Goal: Contribute content: Contribute content

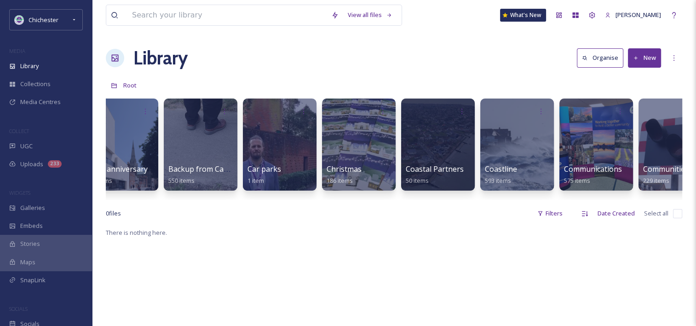
scroll to position [0, 27]
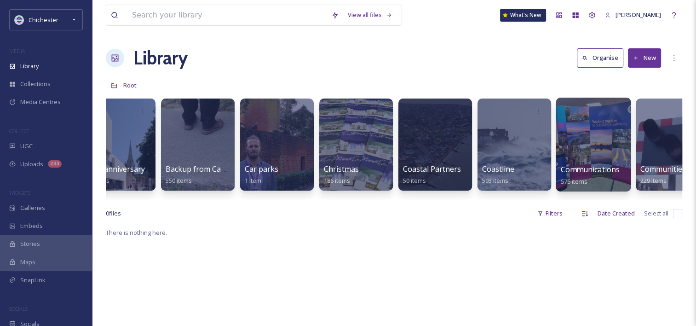
click at [580, 139] on div at bounding box center [593, 145] width 75 height 94
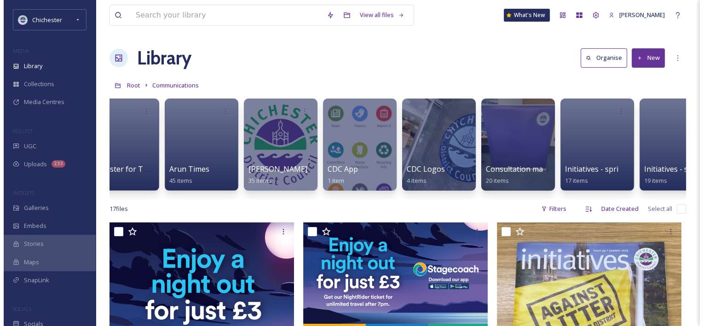
scroll to position [0, 157]
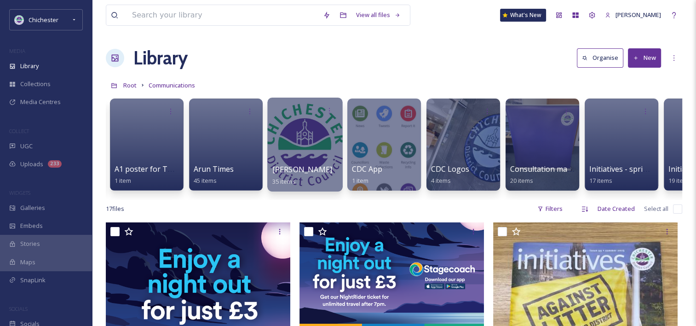
click at [290, 153] on div at bounding box center [304, 145] width 75 height 94
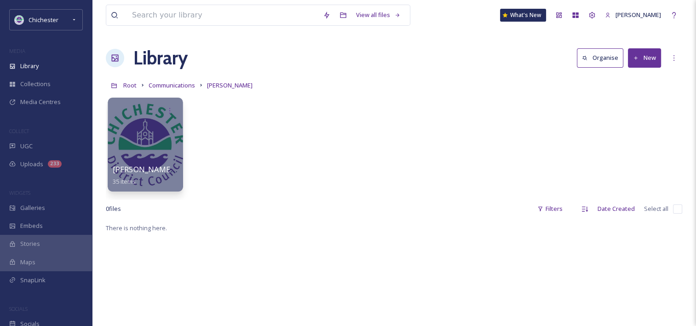
click at [145, 147] on div at bounding box center [145, 145] width 75 height 94
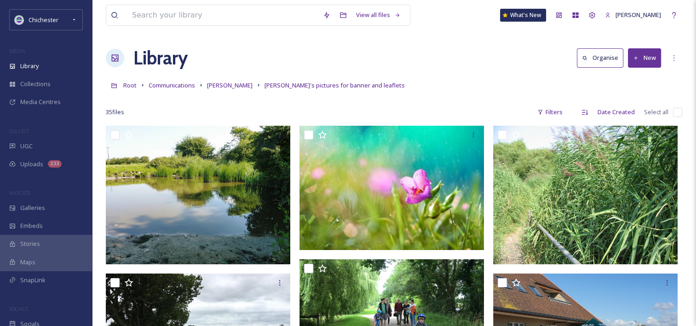
click at [675, 111] on input "checkbox" at bounding box center [677, 112] width 9 height 9
checkbox input "true"
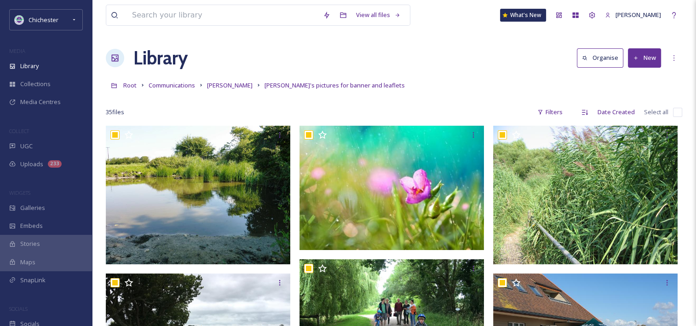
checkbox input "true"
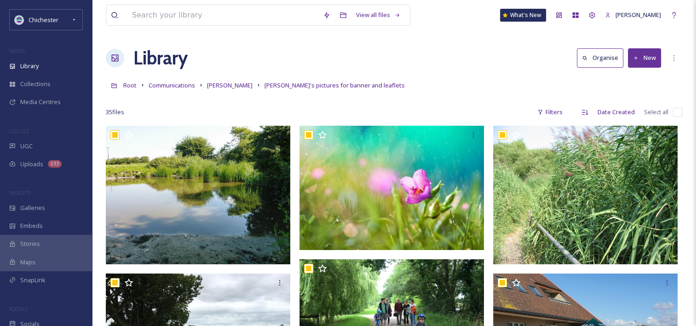
checkbox input "true"
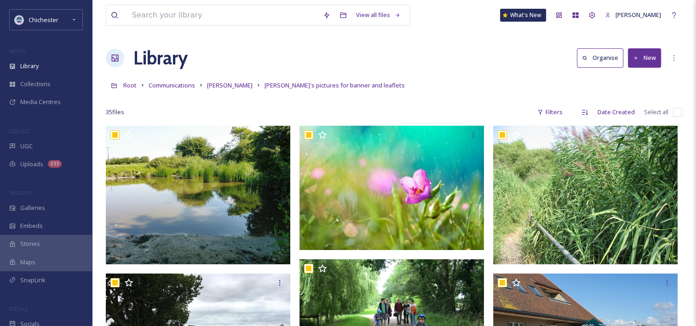
checkbox input "true"
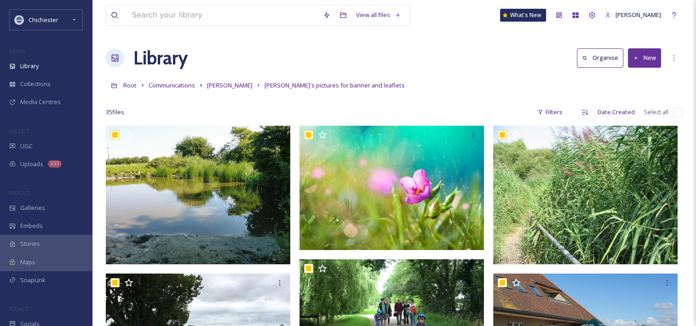
checkbox input "true"
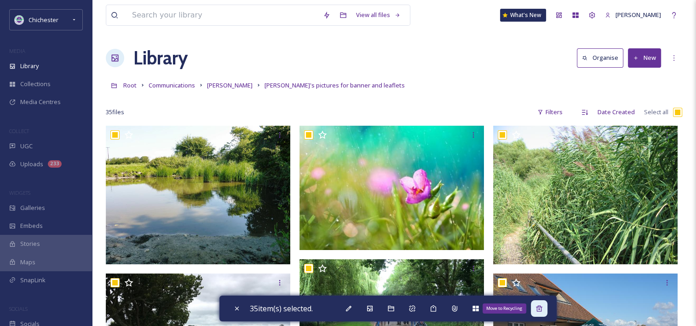
click at [543, 311] on icon at bounding box center [539, 308] width 7 height 7
checkbox input "false"
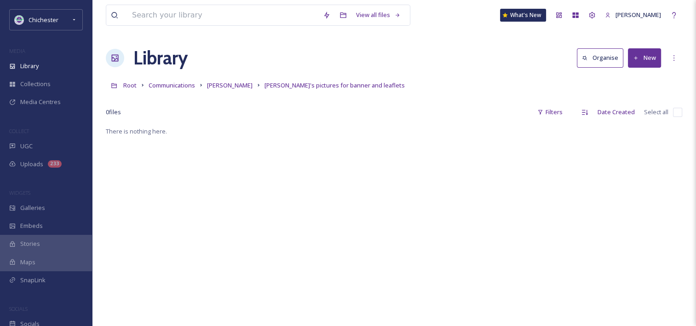
click at [636, 63] on button "New" at bounding box center [644, 57] width 33 height 19
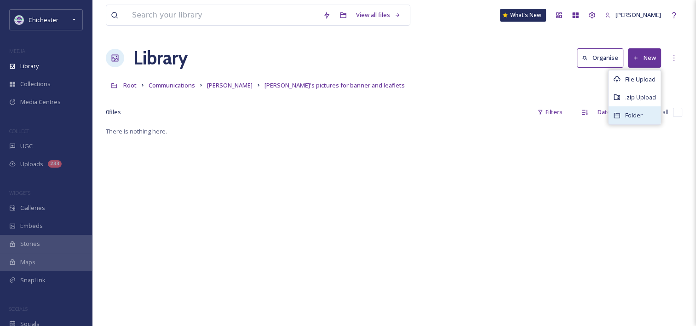
click at [635, 116] on span "Folder" at bounding box center [634, 115] width 17 height 9
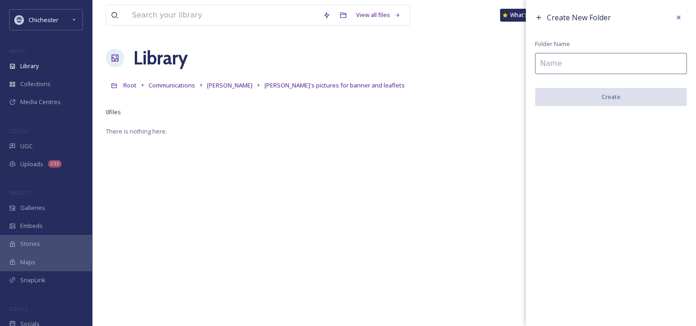
click at [586, 63] on input at bounding box center [611, 63] width 152 height 21
paste input "CHASM Flyer"
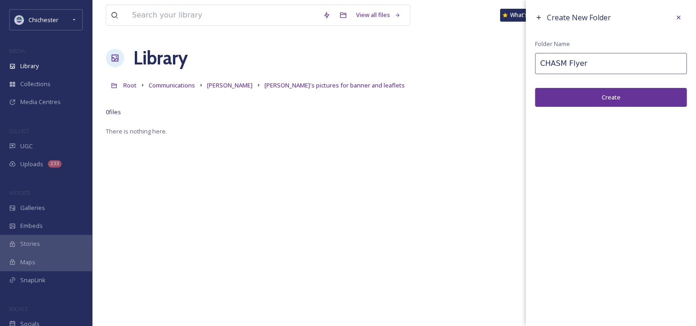
type input "CHASM Flyer"
click at [594, 99] on button "Create" at bounding box center [611, 97] width 152 height 19
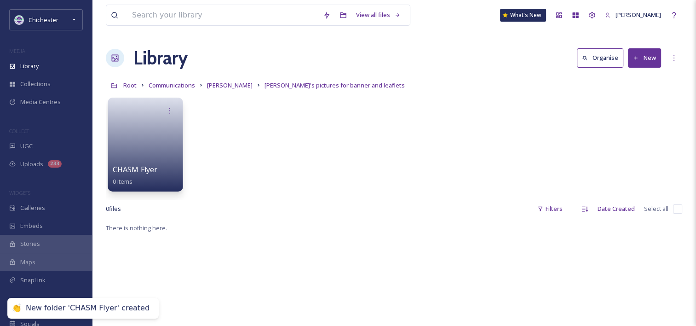
click at [145, 144] on link at bounding box center [146, 141] width 66 height 45
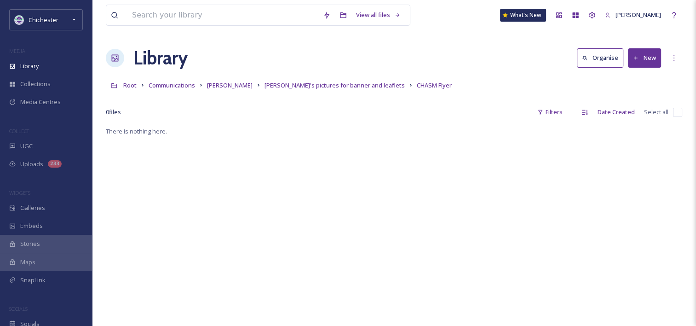
click at [638, 53] on button "New" at bounding box center [644, 57] width 33 height 19
click at [634, 80] on span "File Upload" at bounding box center [641, 79] width 30 height 9
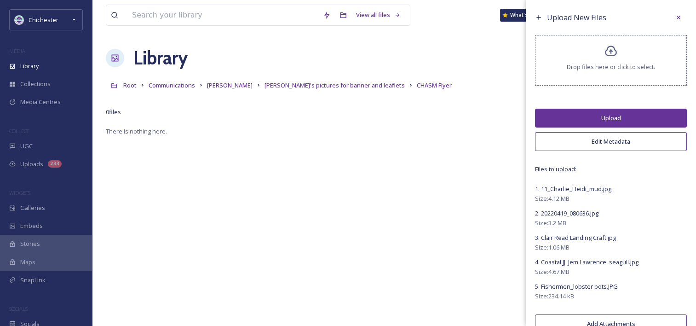
click at [620, 112] on button "Upload" at bounding box center [611, 118] width 152 height 19
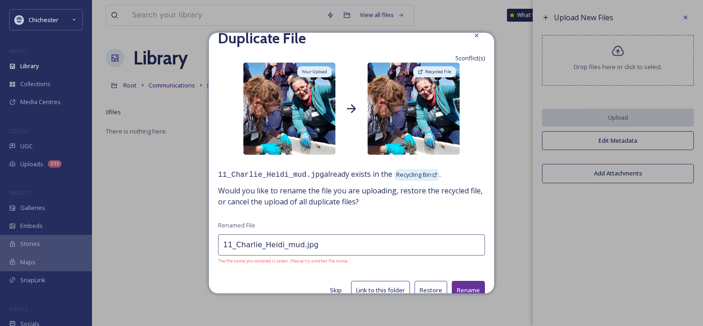
scroll to position [29, 0]
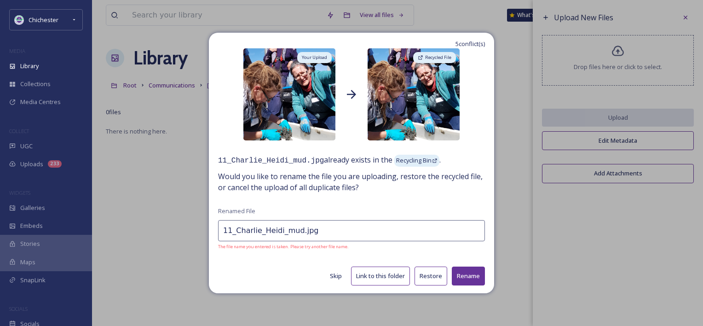
click at [331, 273] on button "Skip" at bounding box center [335, 276] width 21 height 18
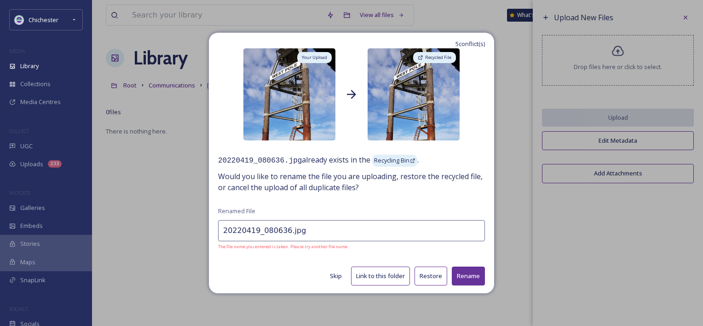
click at [333, 274] on button "Skip" at bounding box center [335, 276] width 21 height 18
type input "Clair Read Landing Craft.jpg"
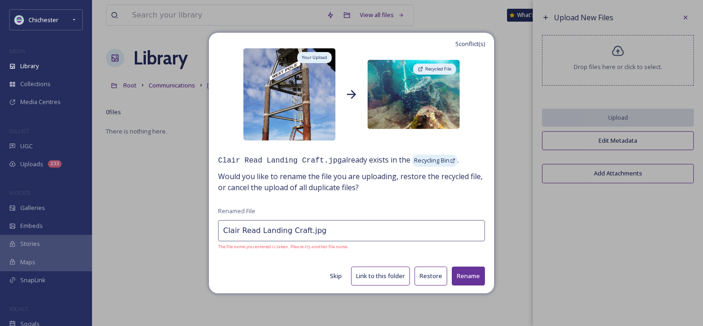
scroll to position [6, 0]
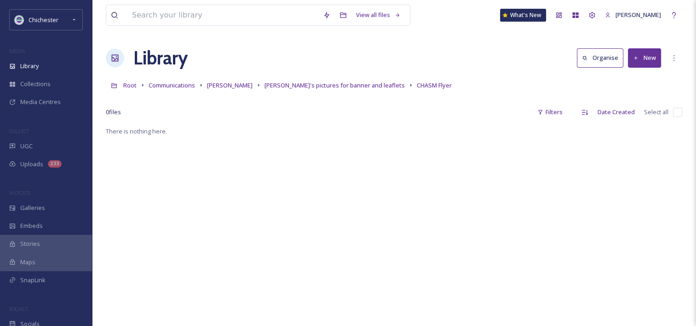
click at [650, 60] on button "New" at bounding box center [644, 57] width 33 height 19
click at [650, 75] on span "File Upload" at bounding box center [641, 79] width 30 height 9
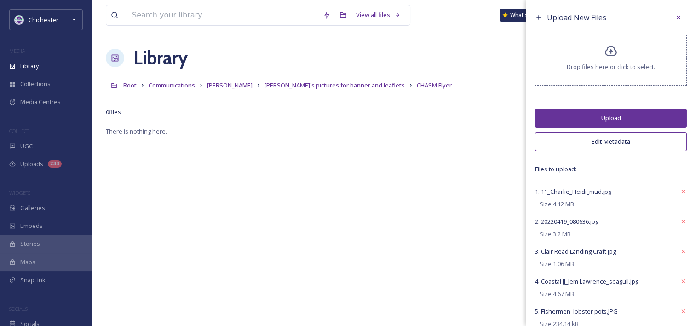
click at [611, 111] on button "Upload" at bounding box center [611, 118] width 152 height 19
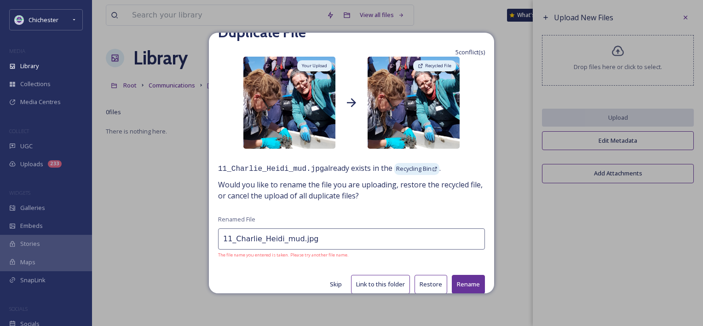
scroll to position [29, 0]
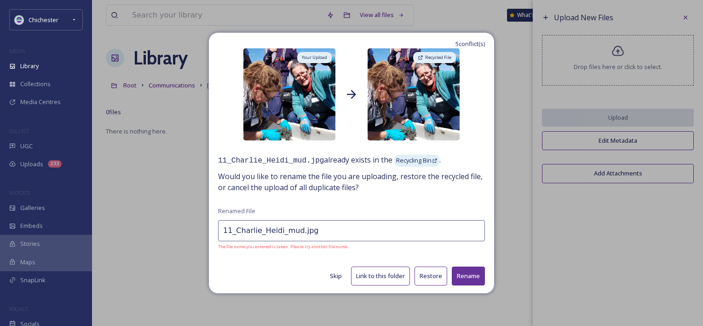
click at [425, 271] on button "Restore" at bounding box center [431, 276] width 33 height 19
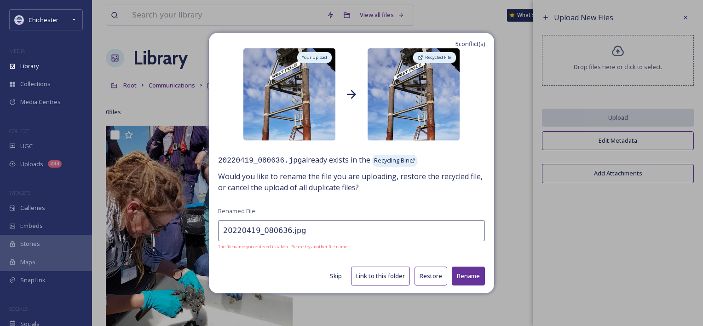
click at [428, 274] on button "Restore" at bounding box center [431, 276] width 33 height 19
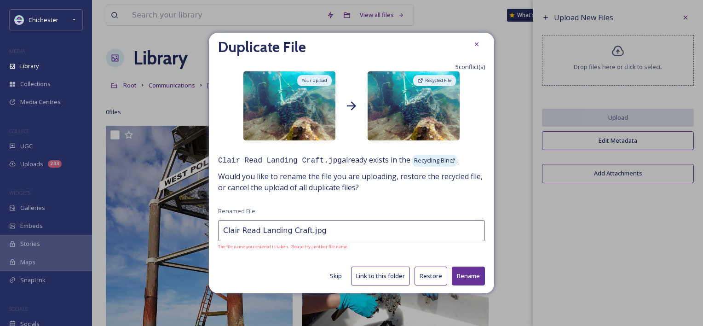
click at [428, 274] on button "Restore" at bounding box center [431, 276] width 33 height 19
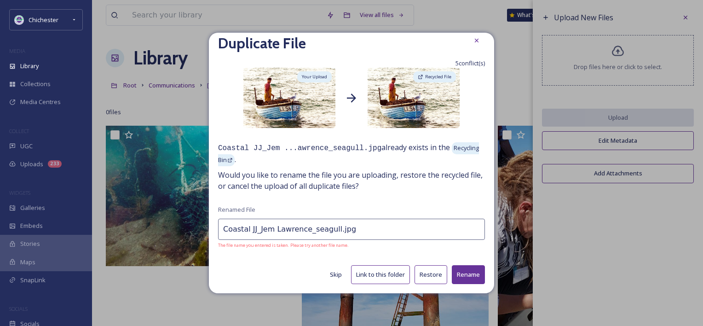
scroll to position [8, 0]
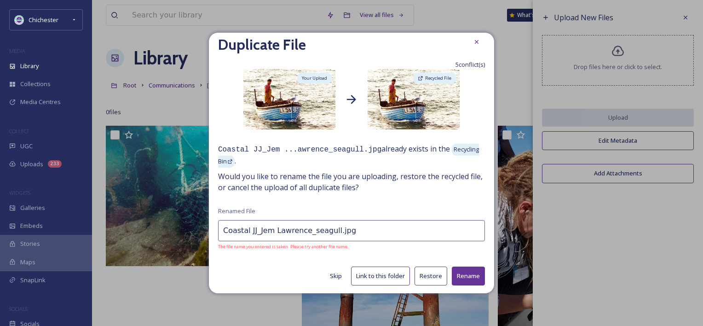
click at [428, 274] on button "Restore" at bounding box center [431, 276] width 33 height 19
type input "Fishermen_lobster pots.JPG"
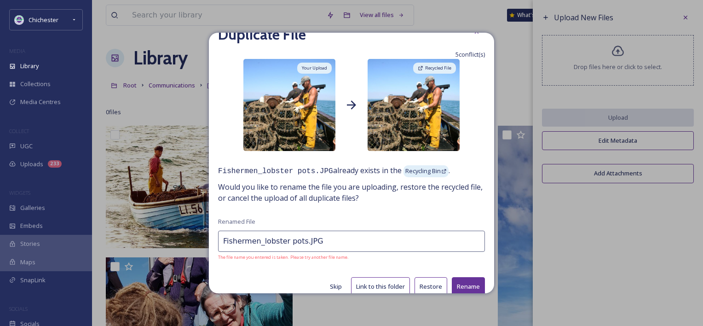
scroll to position [29, 0]
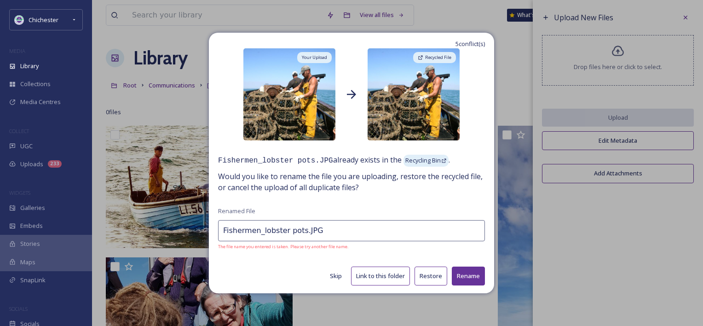
click at [426, 279] on button "Restore" at bounding box center [431, 276] width 33 height 19
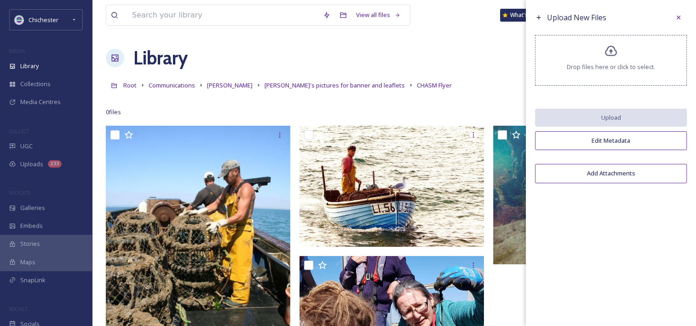
drag, startPoint x: 481, startPoint y: 49, endPoint x: 471, endPoint y: 52, distance: 9.5
click at [481, 49] on div "Library Organise New" at bounding box center [394, 58] width 577 height 28
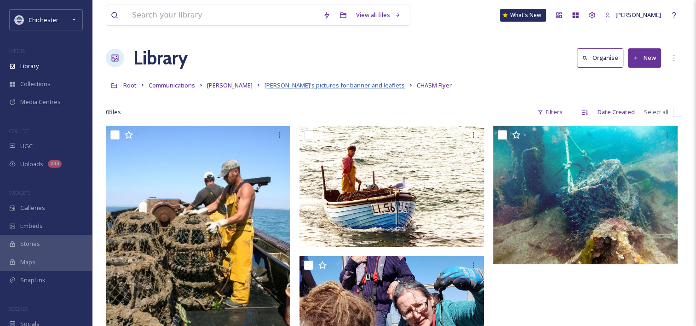
click at [298, 87] on span "[PERSON_NAME]'s pictures for banner and leaflets" at bounding box center [335, 85] width 140 height 8
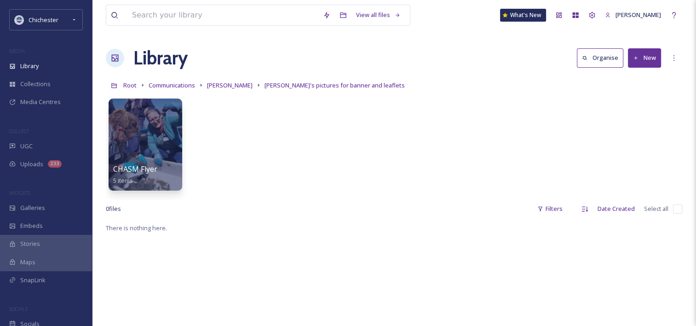
click at [644, 58] on button "New" at bounding box center [644, 57] width 33 height 19
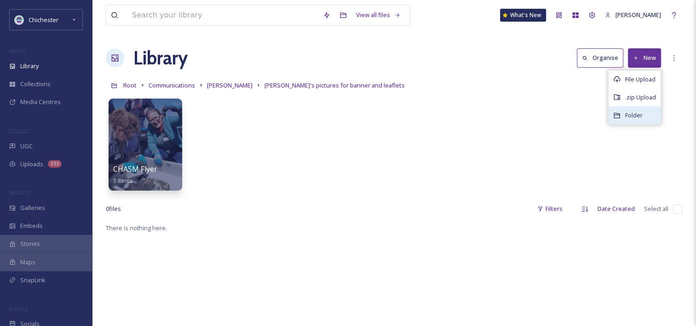
click at [632, 116] on span "Folder" at bounding box center [634, 115] width 17 height 9
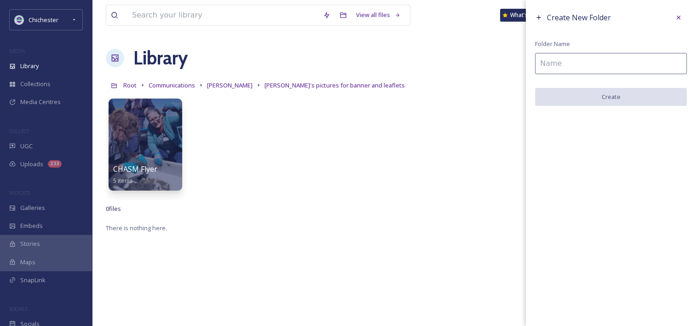
click at [575, 63] on input at bounding box center [611, 63] width 152 height 21
paste input "GLAM flyer"
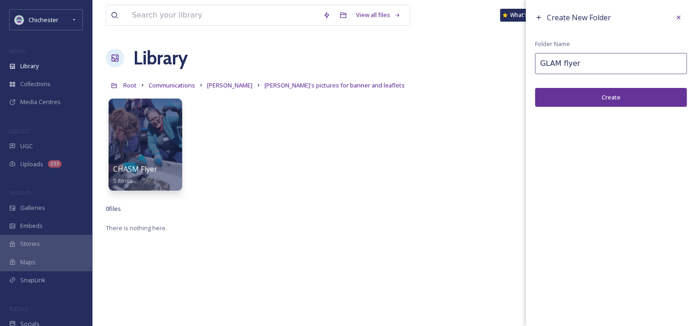
type input "GLAM flyer"
click at [604, 100] on button "Create" at bounding box center [611, 97] width 152 height 19
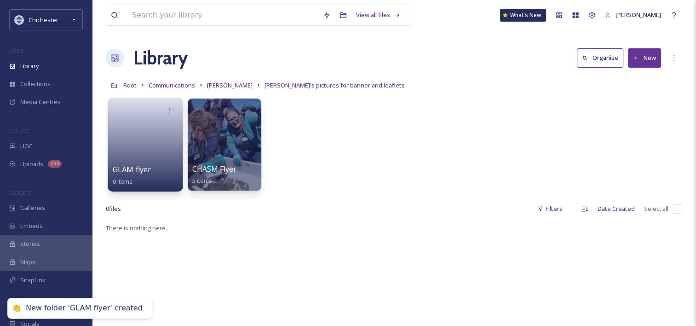
click at [155, 144] on link at bounding box center [146, 141] width 66 height 45
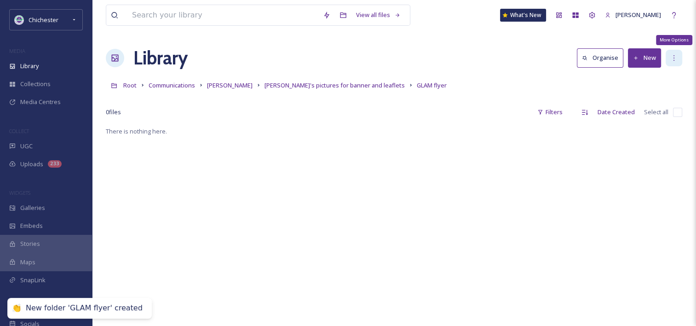
click at [679, 52] on div "More Options" at bounding box center [674, 58] width 17 height 17
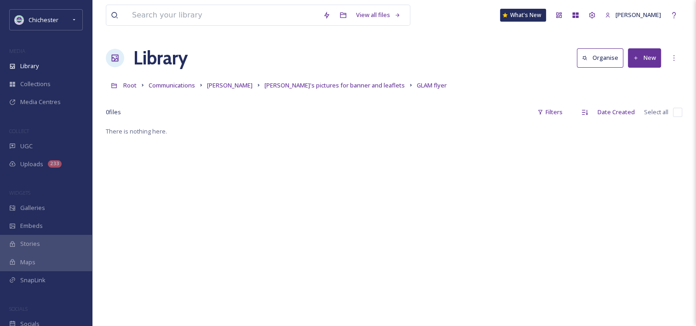
click at [655, 56] on button "New" at bounding box center [644, 57] width 33 height 19
click at [633, 76] on span "File Upload" at bounding box center [641, 79] width 30 height 9
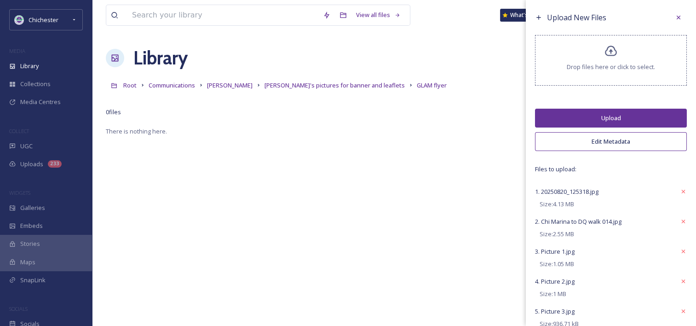
click at [619, 114] on button "Upload" at bounding box center [611, 118] width 152 height 19
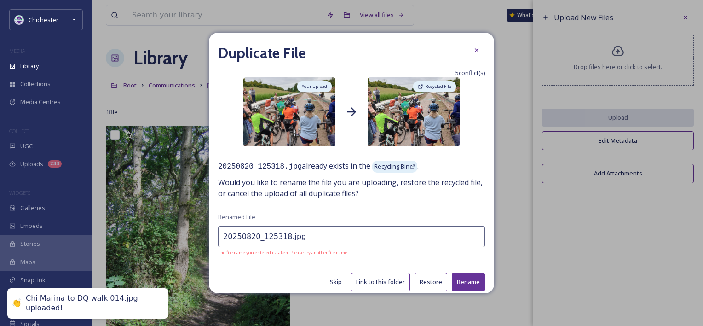
click at [421, 278] on button "Restore" at bounding box center [431, 282] width 33 height 19
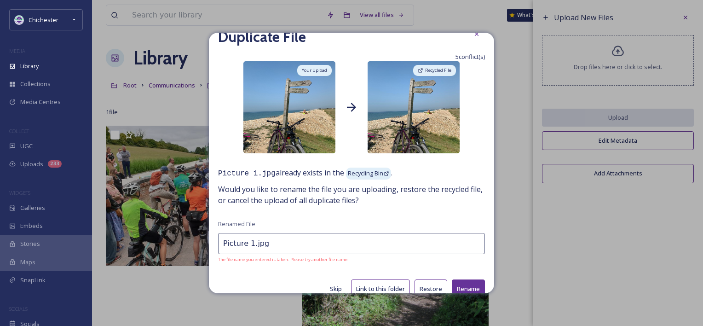
scroll to position [29, 0]
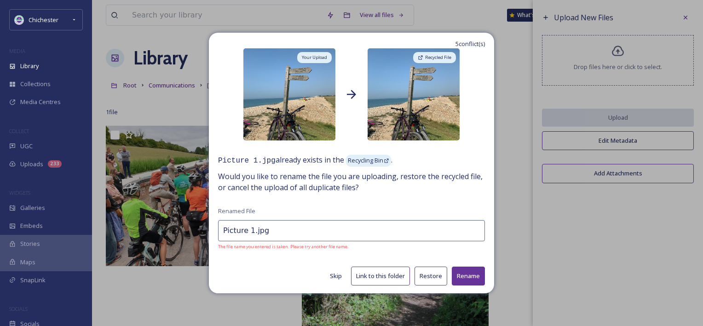
click at [429, 273] on button "Restore" at bounding box center [431, 276] width 33 height 19
type input "Picture 2.jpg"
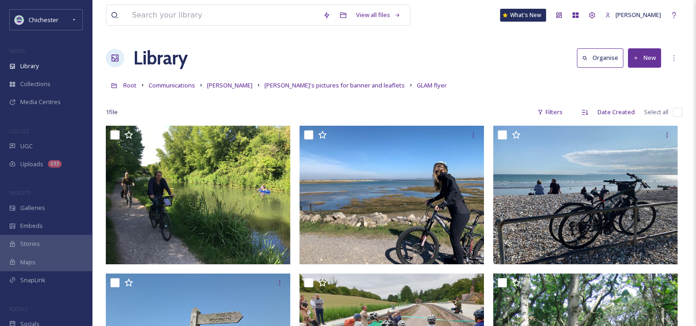
click at [637, 51] on button "New" at bounding box center [644, 57] width 33 height 19
click at [632, 81] on span "File Upload" at bounding box center [641, 79] width 30 height 9
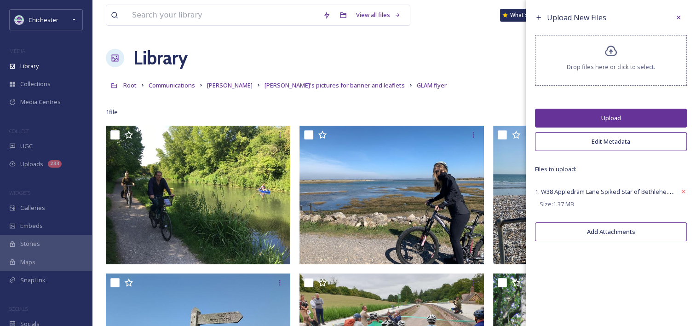
click at [589, 118] on button "Upload" at bounding box center [611, 118] width 152 height 19
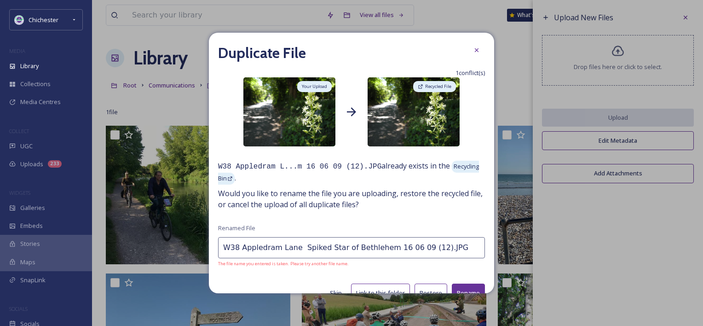
click at [425, 286] on button "Restore" at bounding box center [431, 293] width 33 height 19
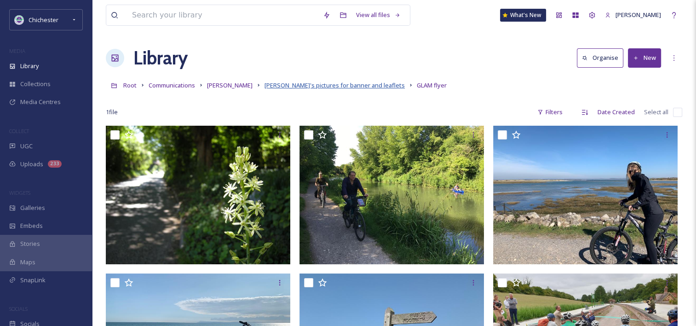
click at [324, 83] on span "[PERSON_NAME]'s pictures for banner and leaflets" at bounding box center [335, 85] width 140 height 8
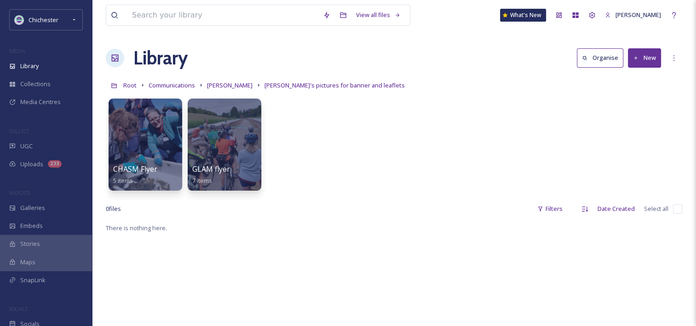
click at [651, 56] on button "New" at bounding box center [644, 57] width 33 height 19
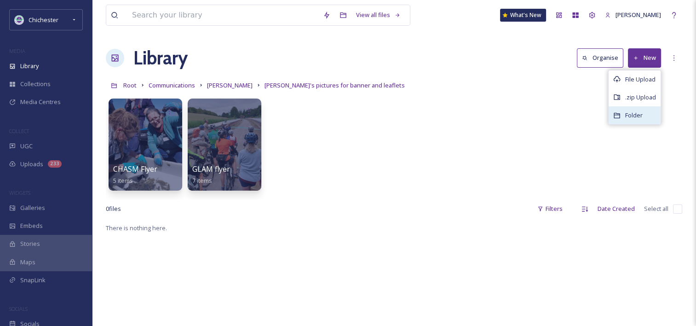
click at [631, 114] on span "Folder" at bounding box center [634, 115] width 17 height 9
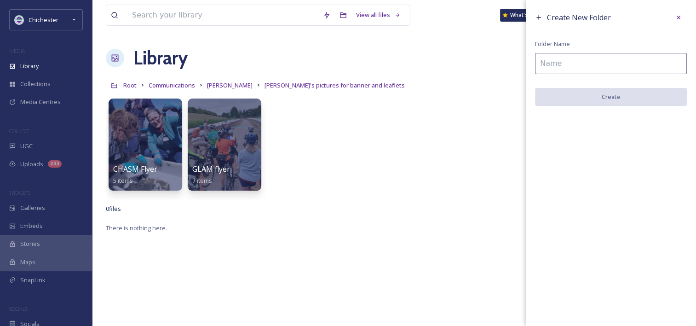
click at [573, 62] on input at bounding box center [611, 63] width 152 height 21
paste input "Logos"
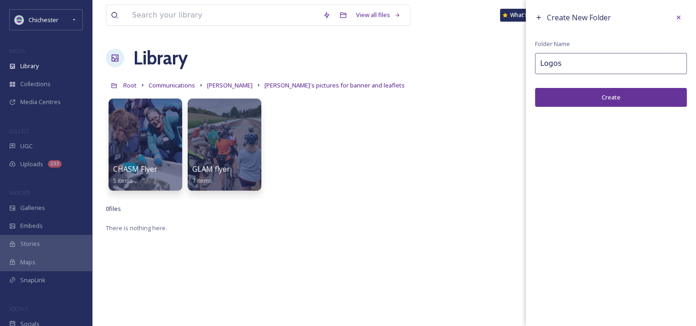
type input "Logos"
click at [590, 99] on button "Create" at bounding box center [611, 97] width 152 height 19
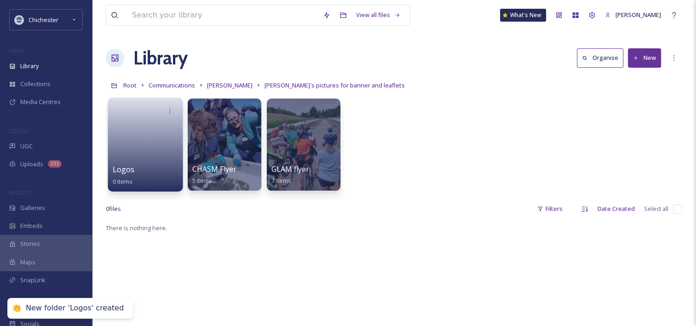
click at [153, 158] on link at bounding box center [146, 141] width 66 height 45
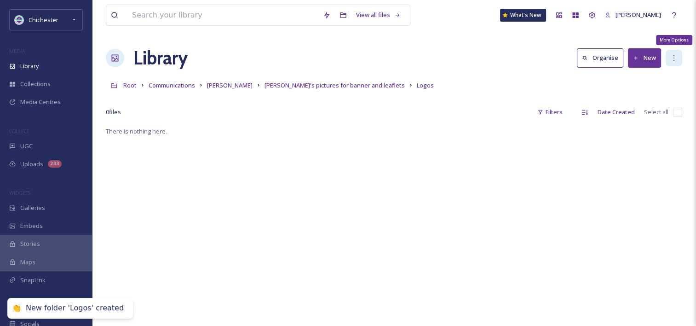
click at [676, 57] on icon at bounding box center [674, 57] width 7 height 7
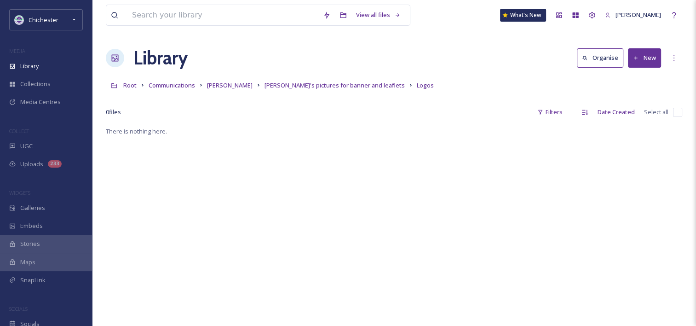
click at [650, 54] on button "New" at bounding box center [644, 57] width 33 height 19
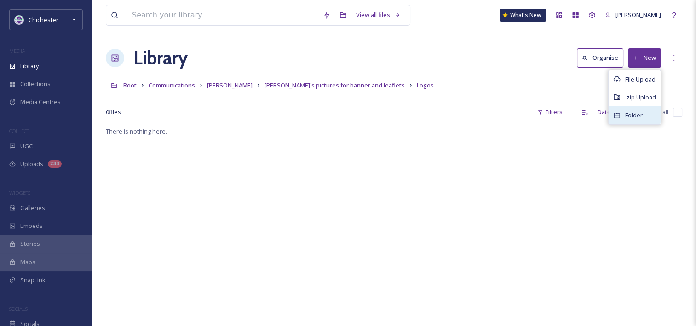
click at [635, 108] on div "Folder" at bounding box center [635, 115] width 52 height 18
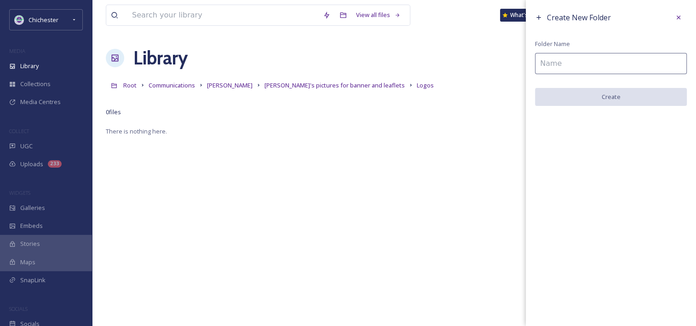
click at [568, 64] on input at bounding box center [611, 63] width 152 height 21
paste input "CHASM"
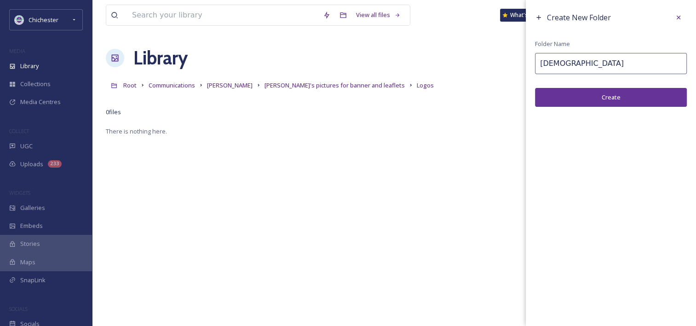
type input "CHASM"
click at [603, 99] on button "Create" at bounding box center [611, 97] width 152 height 19
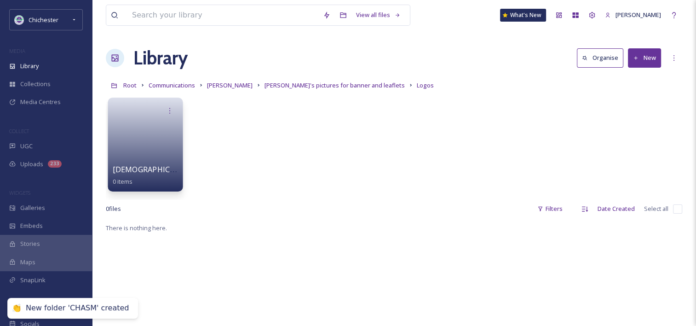
click at [133, 147] on link at bounding box center [146, 141] width 66 height 45
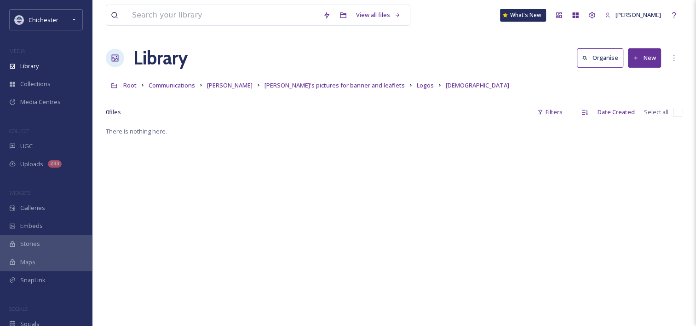
click at [651, 55] on button "New" at bounding box center [644, 57] width 33 height 19
click at [639, 81] on span "File Upload" at bounding box center [641, 79] width 30 height 9
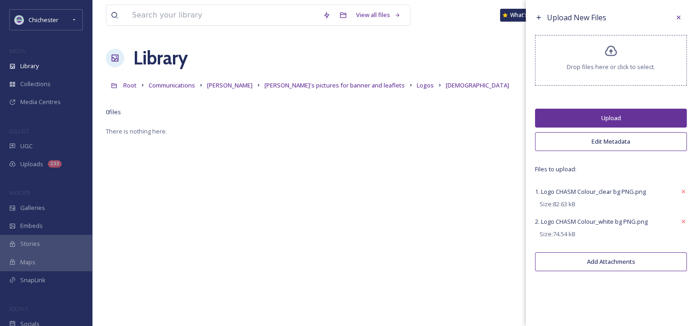
click at [621, 110] on button "Upload" at bounding box center [611, 118] width 152 height 19
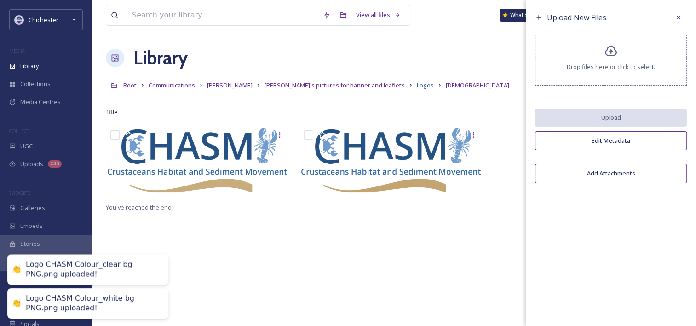
click at [417, 84] on span "Logos" at bounding box center [425, 85] width 17 height 8
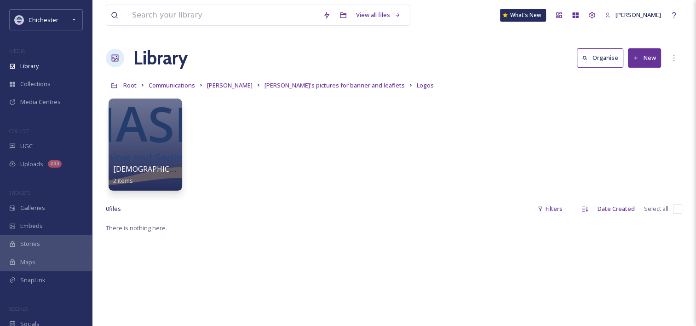
click at [647, 63] on button "New" at bounding box center [644, 57] width 33 height 19
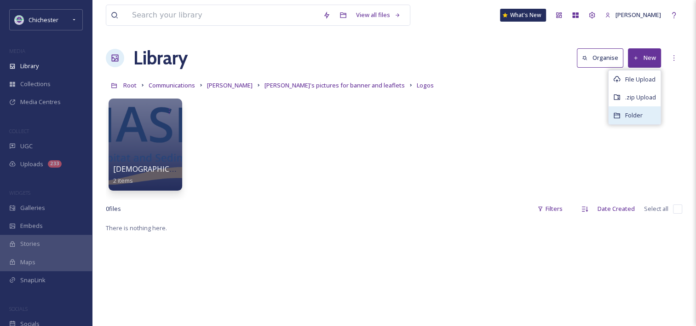
click at [631, 116] on span "Folder" at bounding box center [634, 115] width 17 height 9
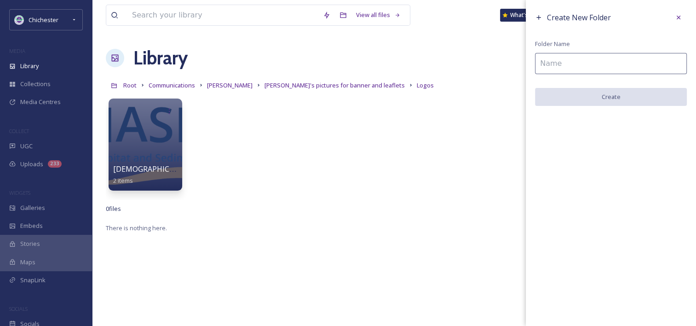
drag, startPoint x: 617, startPoint y: 64, endPoint x: 587, endPoint y: 66, distance: 30.0
click at [617, 64] on input at bounding box center [611, 63] width 152 height 21
click at [585, 66] on input at bounding box center [611, 63] width 152 height 21
paste input "MPP"
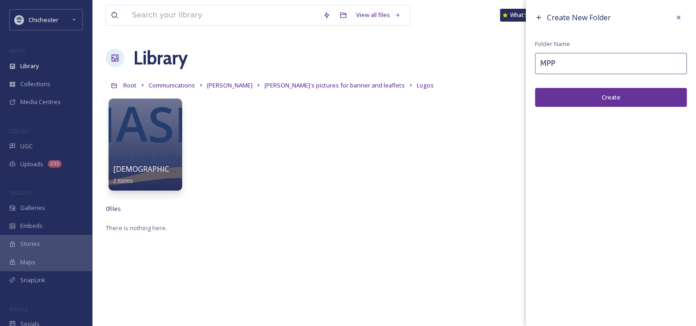
type input "MPP"
click at [603, 99] on button "Create" at bounding box center [611, 97] width 152 height 19
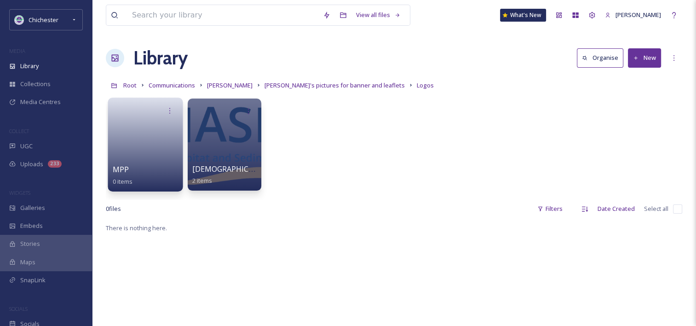
click at [113, 145] on link at bounding box center [146, 141] width 66 height 45
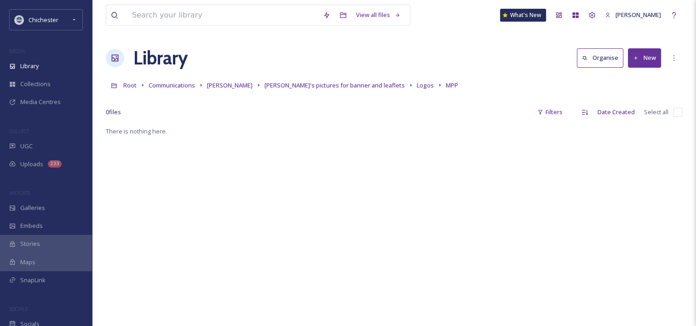
click at [647, 59] on button "New" at bounding box center [644, 57] width 33 height 19
click at [632, 79] on span "File Upload" at bounding box center [641, 79] width 30 height 9
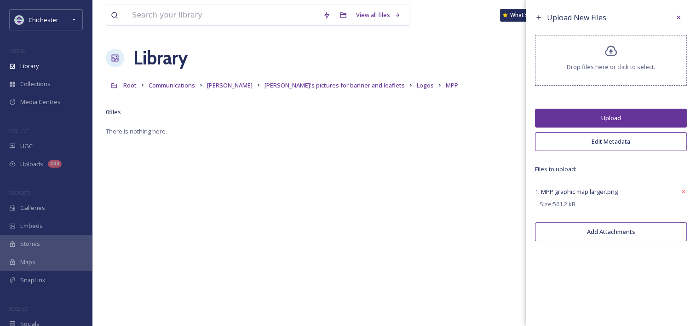
click at [628, 116] on button "Upload" at bounding box center [611, 118] width 152 height 19
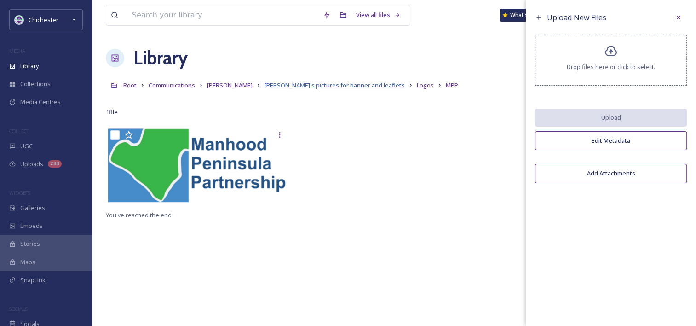
click at [318, 82] on span "[PERSON_NAME]'s pictures for banner and leaflets" at bounding box center [335, 85] width 140 height 8
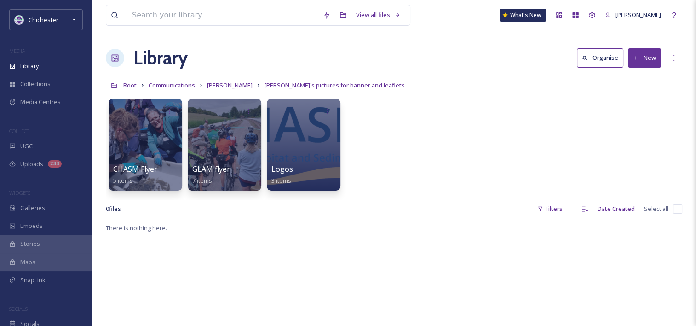
click at [650, 63] on button "New" at bounding box center [644, 57] width 33 height 19
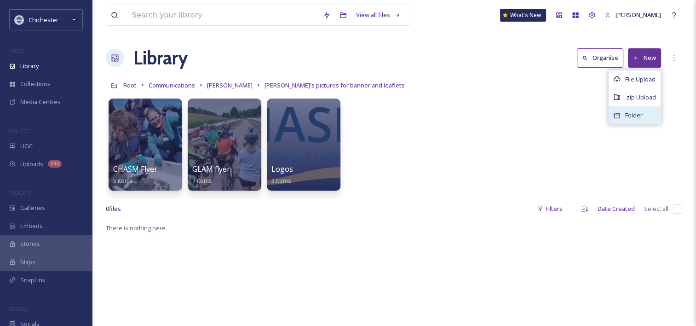
click at [641, 109] on div "Folder" at bounding box center [635, 115] width 52 height 18
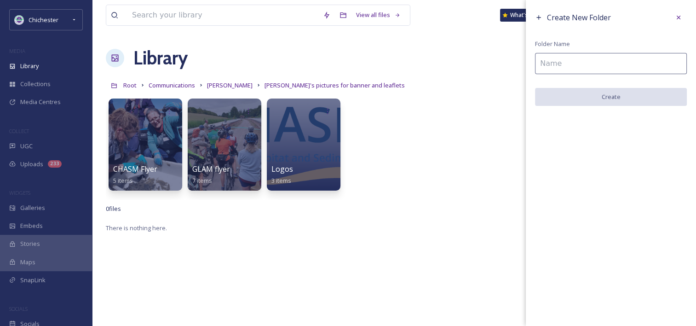
click at [586, 60] on input at bounding box center [611, 63] width 152 height 21
paste input "MPP Banner"
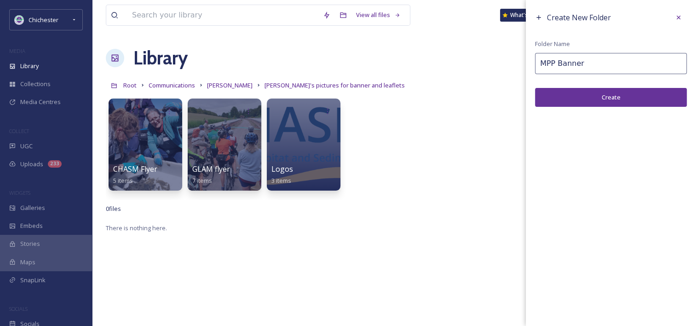
type input "MPP Banner"
click at [601, 93] on button "Create" at bounding box center [611, 97] width 152 height 19
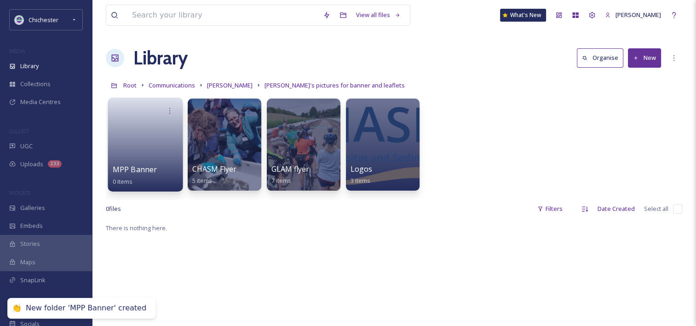
click at [135, 145] on link at bounding box center [146, 141] width 66 height 45
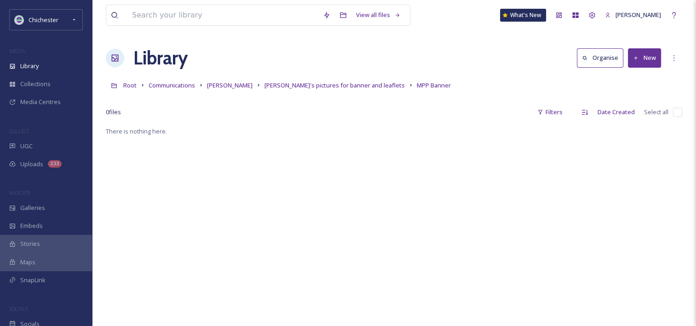
click at [644, 59] on button "New" at bounding box center [644, 57] width 33 height 19
click at [639, 71] on div "File Upload" at bounding box center [635, 79] width 52 height 18
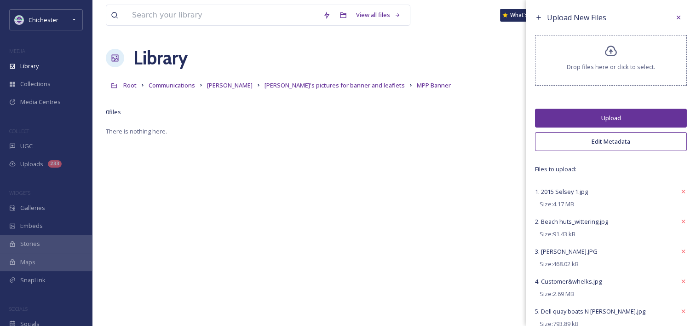
click at [598, 112] on button "Upload" at bounding box center [611, 118] width 152 height 19
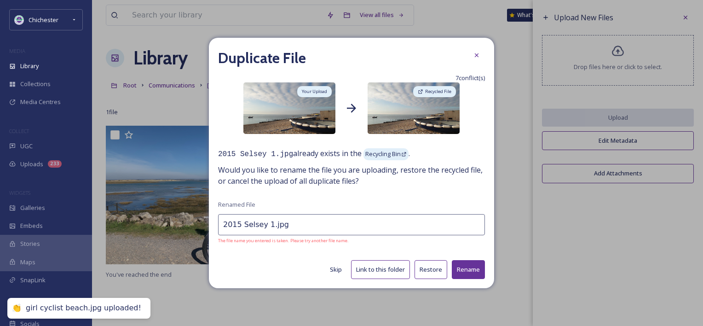
click at [444, 270] on button "Restore" at bounding box center [431, 269] width 33 height 19
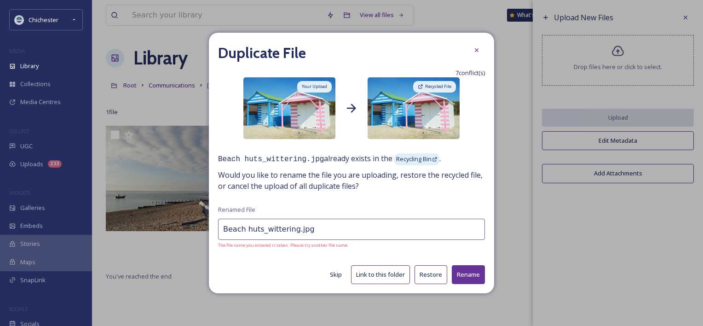
click at [439, 274] on button "Restore" at bounding box center [431, 274] width 33 height 19
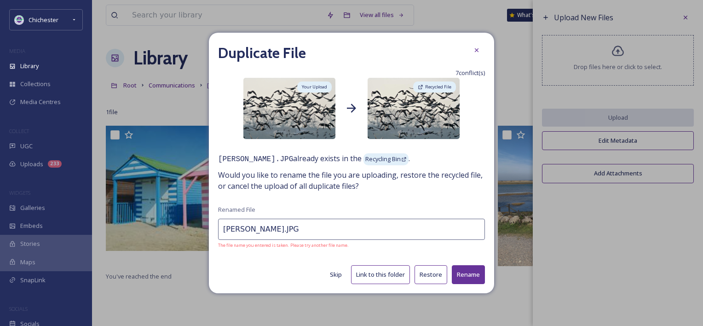
click at [440, 273] on button "Restore" at bounding box center [431, 274] width 33 height 19
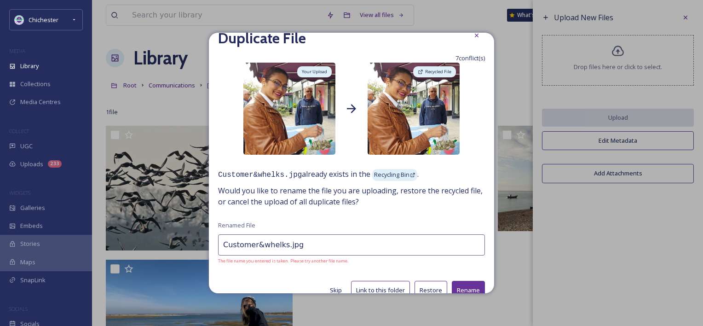
scroll to position [29, 0]
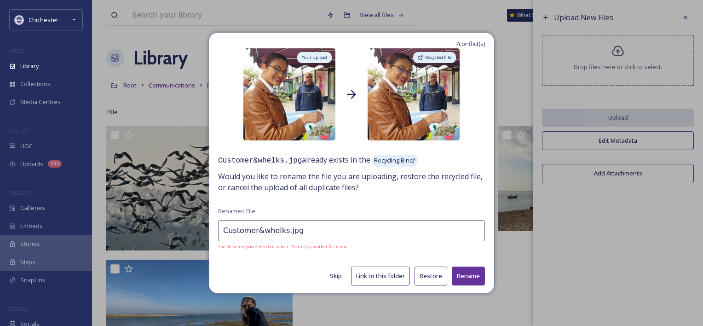
click at [427, 273] on button "Restore" at bounding box center [431, 276] width 33 height 19
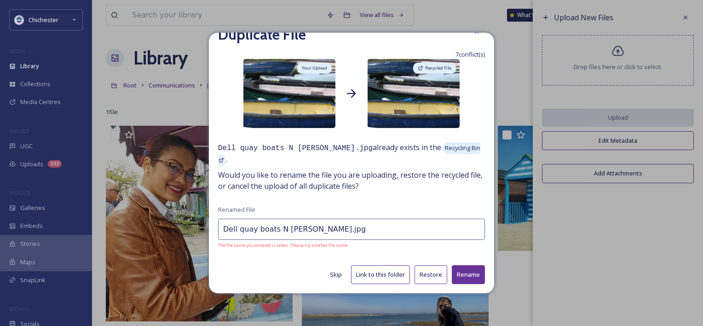
scroll to position [6, 0]
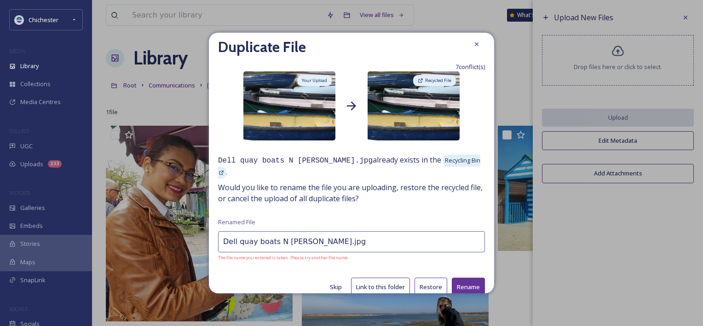
click at [424, 281] on button "Restore" at bounding box center [431, 287] width 33 height 19
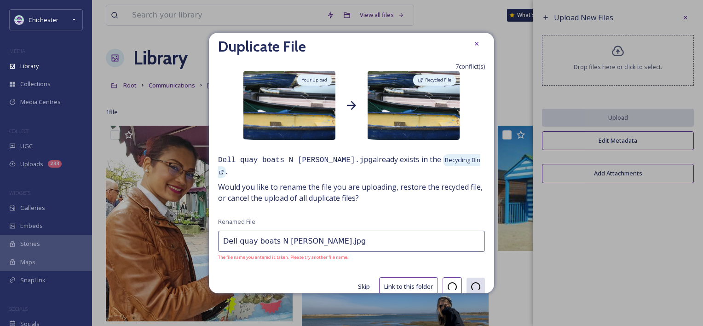
type input "Fed Week 2005 Matt simmons 002.jpg"
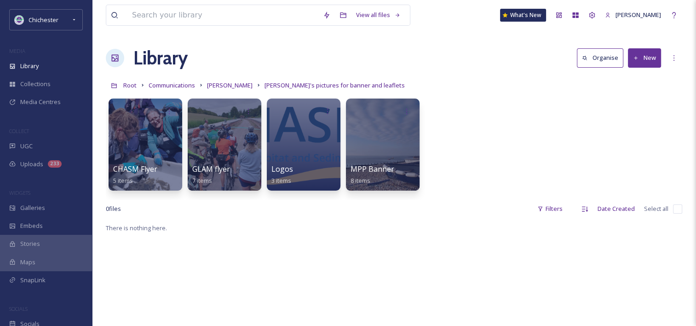
click at [639, 57] on icon at bounding box center [636, 58] width 6 height 6
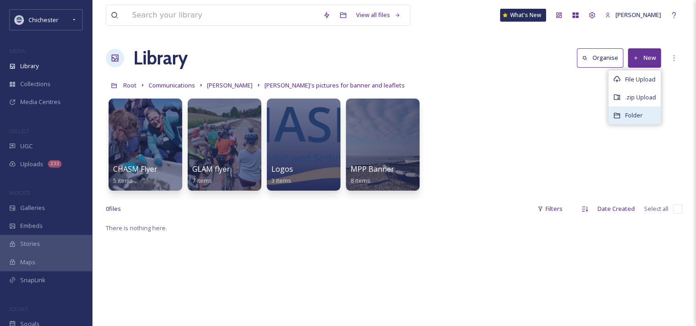
click at [624, 120] on div "Folder" at bounding box center [635, 115] width 52 height 18
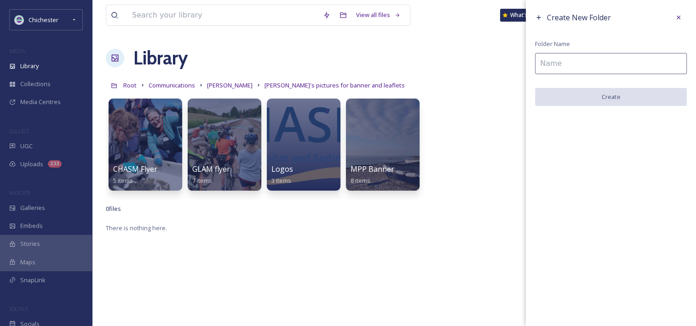
click at [561, 56] on input at bounding box center [611, 63] width 152 height 21
paste input "MPP Flyer"
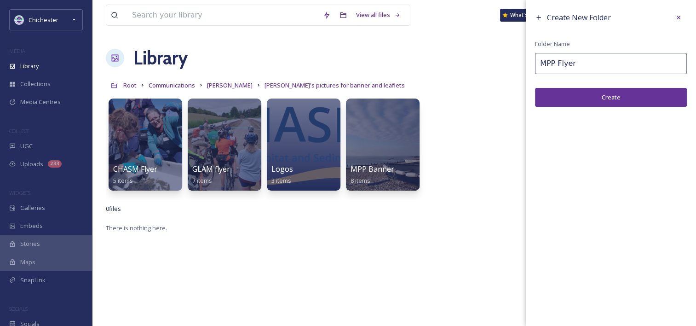
type input "MPP Flyer"
click at [595, 98] on button "Create" at bounding box center [611, 97] width 152 height 19
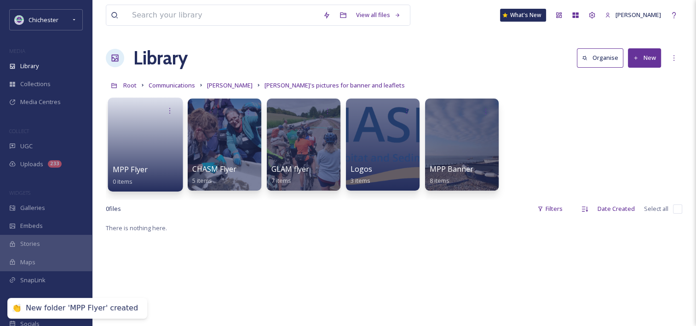
click at [131, 146] on link at bounding box center [146, 141] width 66 height 45
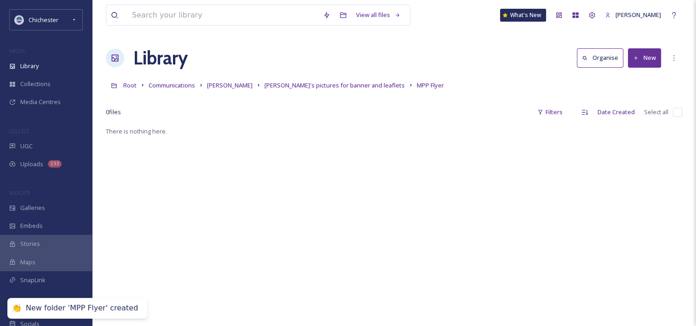
click at [653, 64] on button "New" at bounding box center [644, 57] width 33 height 19
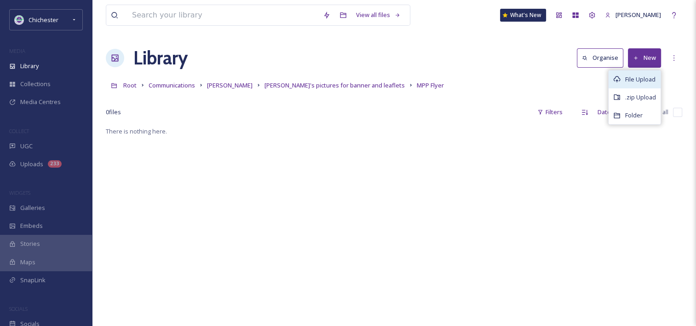
click at [624, 76] on div "File Upload" at bounding box center [635, 79] width 52 height 18
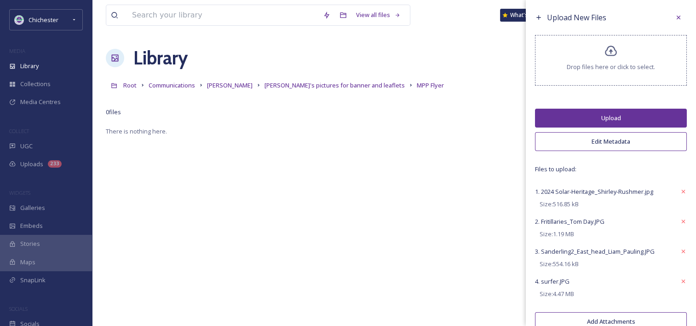
click at [626, 115] on button "Upload" at bounding box center [611, 118] width 152 height 19
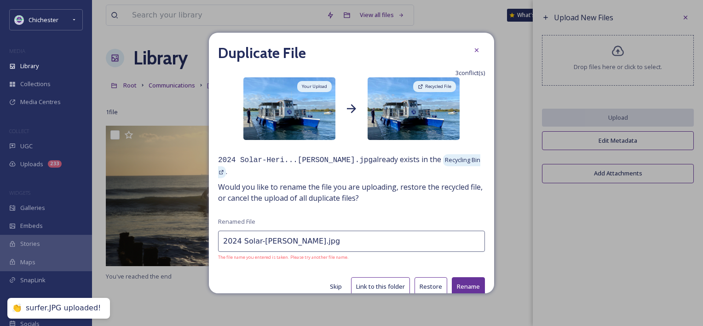
click at [418, 278] on button "Restore" at bounding box center [431, 286] width 33 height 19
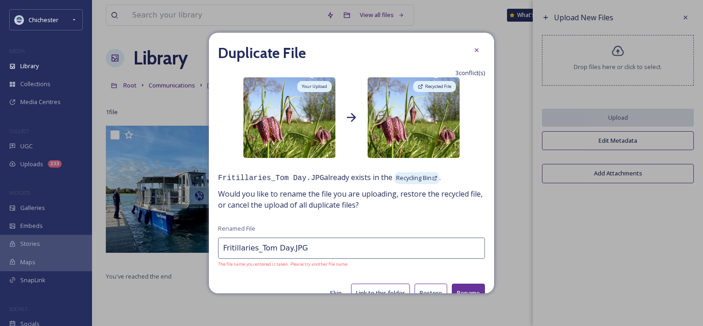
click at [426, 286] on button "Restore" at bounding box center [431, 293] width 33 height 19
type input "Sanderling2_East_head_Liam_Pauling.JPG"
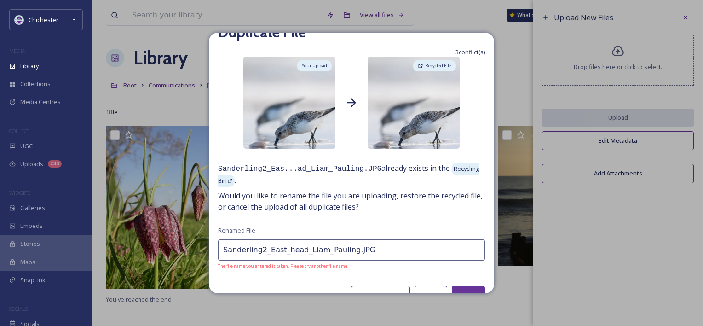
scroll to position [40, 0]
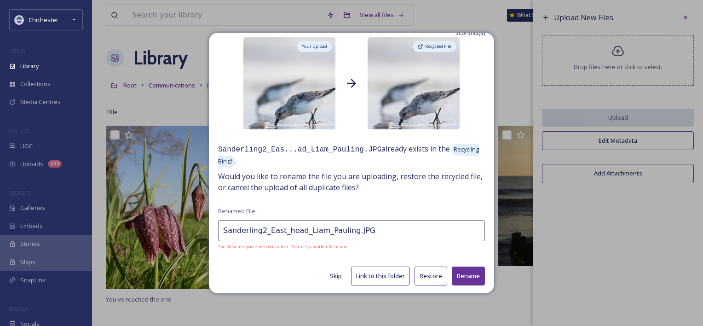
click at [436, 274] on button "Restore" at bounding box center [431, 276] width 33 height 19
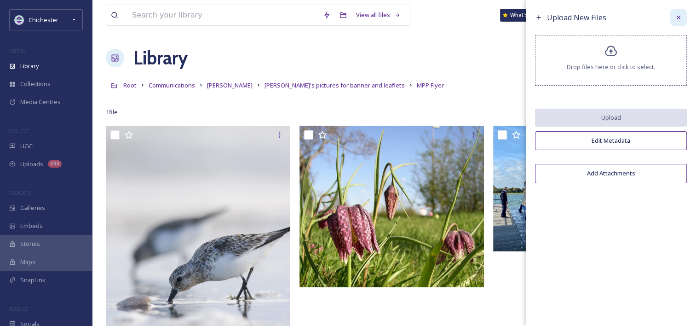
click at [679, 21] on icon at bounding box center [678, 17] width 7 height 7
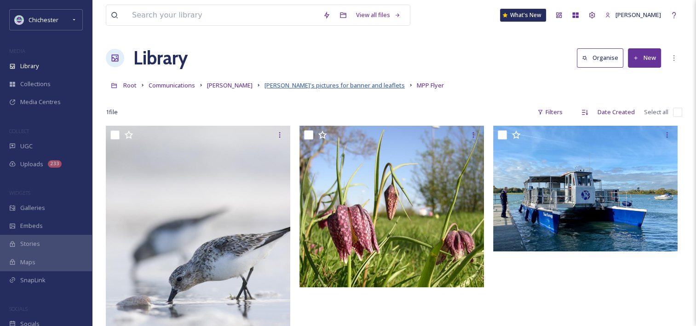
click at [295, 90] on div "Root Communications Barry Jane's pictures for banner and leaflets MPP Flyer" at bounding box center [394, 84] width 577 height 17
click at [297, 84] on span "[PERSON_NAME]'s pictures for banner and leaflets" at bounding box center [335, 85] width 140 height 8
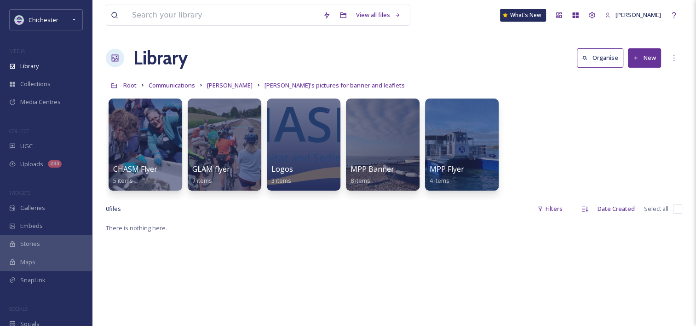
click at [650, 58] on button "New" at bounding box center [644, 57] width 33 height 19
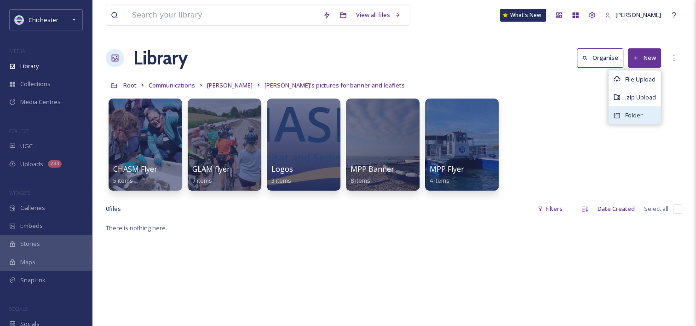
click at [641, 110] on div "Folder" at bounding box center [635, 115] width 52 height 18
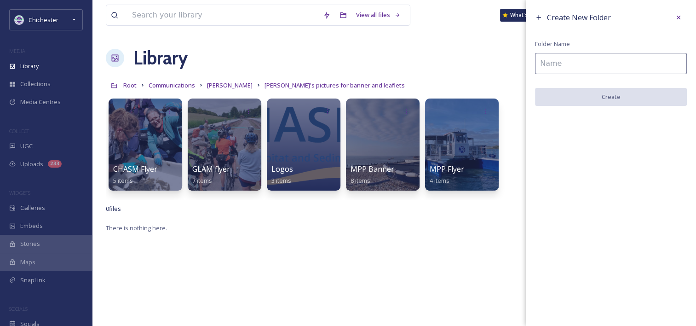
click at [563, 65] on input at bounding box center [611, 63] width 152 height 21
paste input "SWISh Flyer"
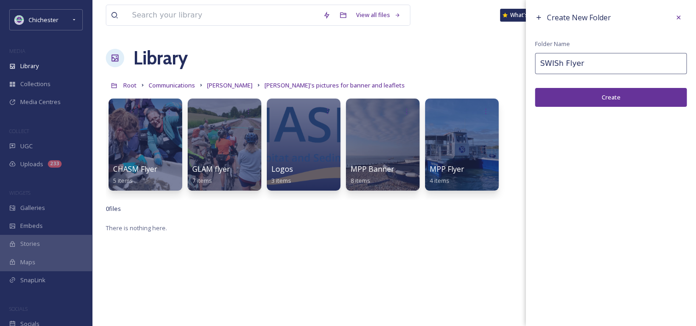
type input "SWISh Flyer"
click at [599, 98] on button "Create" at bounding box center [611, 97] width 152 height 19
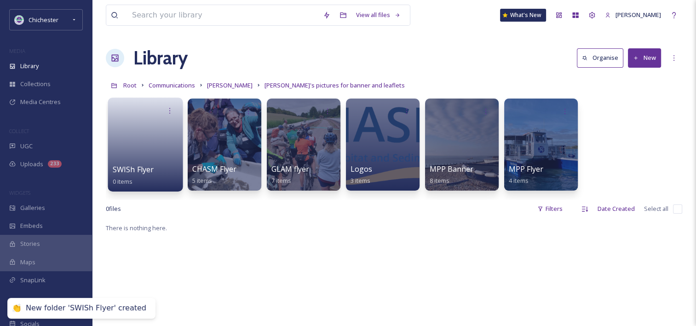
click at [160, 147] on link at bounding box center [146, 141] width 66 height 45
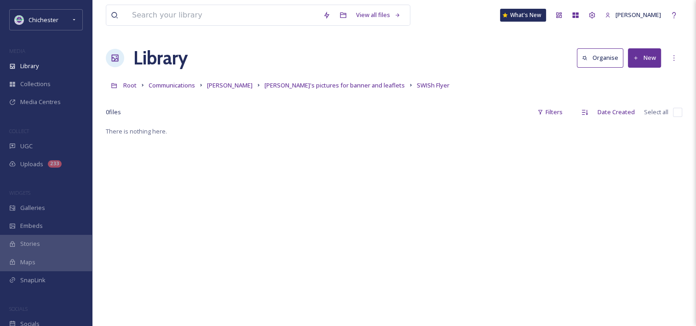
click at [647, 62] on button "New" at bounding box center [644, 57] width 33 height 19
click at [628, 79] on span "File Upload" at bounding box center [641, 79] width 30 height 9
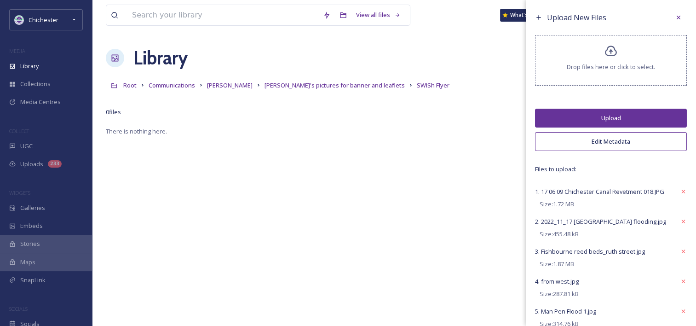
click at [608, 116] on button "Upload" at bounding box center [611, 118] width 152 height 19
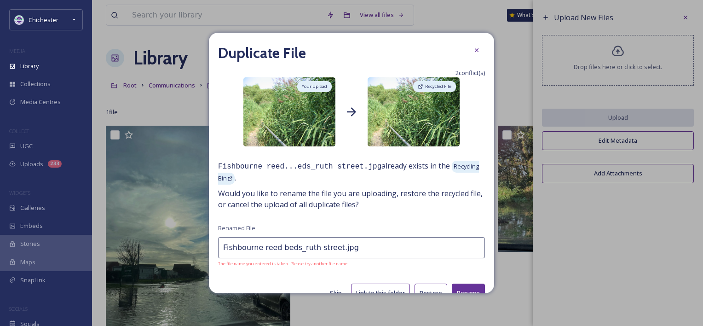
click at [425, 288] on button "Restore" at bounding box center [431, 293] width 33 height 19
type input "Sarah_Pond at Pagham 0809 Web B.jpg"
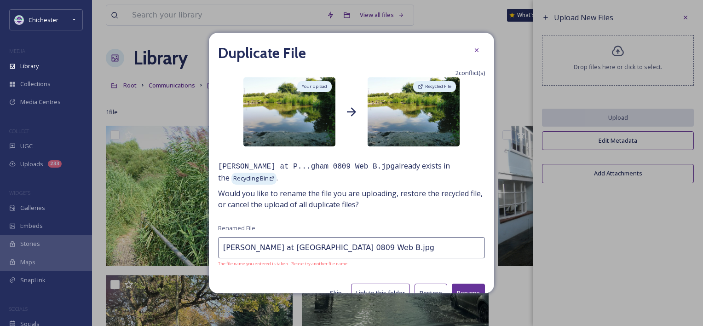
click at [427, 288] on button "Restore" at bounding box center [431, 293] width 33 height 19
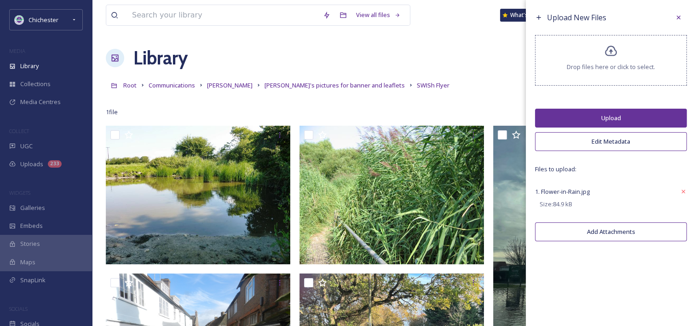
click at [574, 114] on button "Upload" at bounding box center [611, 118] width 152 height 19
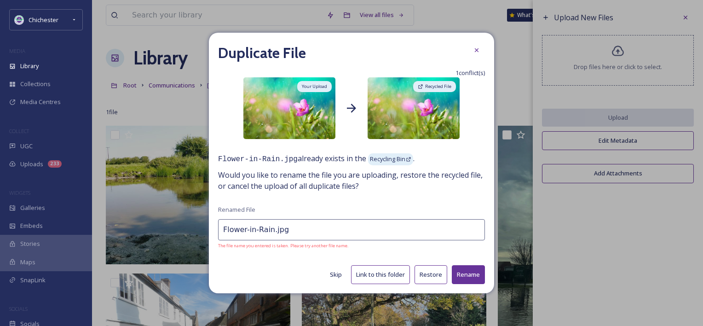
click at [429, 275] on button "Restore" at bounding box center [431, 274] width 33 height 19
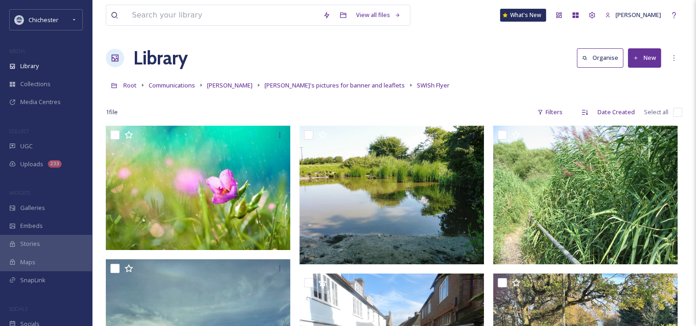
click at [279, 90] on link "[PERSON_NAME]'s pictures for banner and leaflets" at bounding box center [335, 85] width 140 height 11
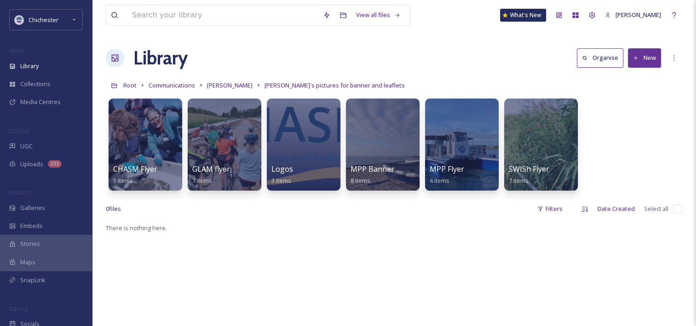
click at [642, 59] on button "New" at bounding box center [644, 57] width 33 height 19
click at [634, 83] on span "File Upload" at bounding box center [641, 79] width 30 height 9
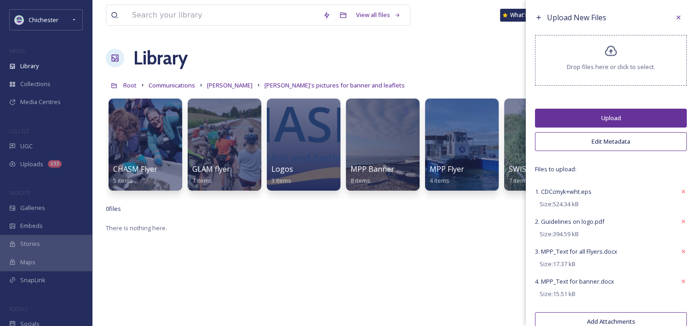
click at [599, 121] on button "Upload" at bounding box center [611, 118] width 152 height 19
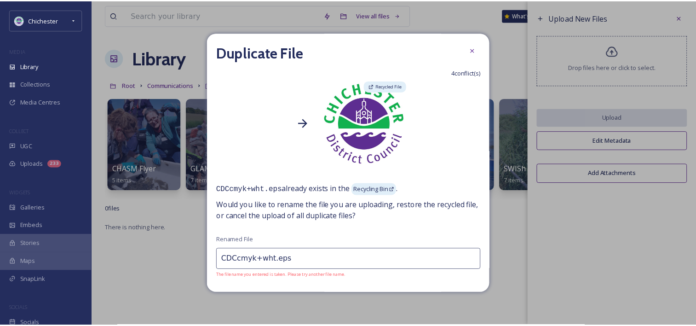
scroll to position [29, 0]
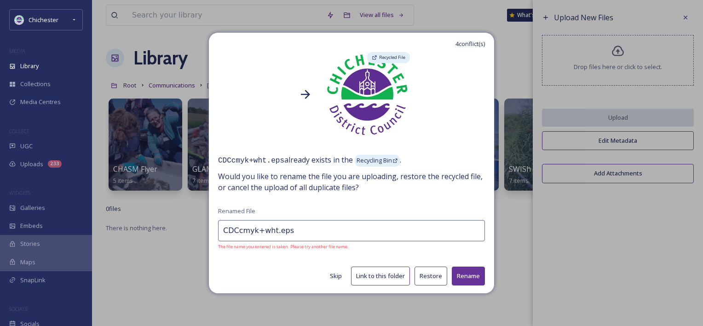
click at [422, 275] on button "Restore" at bounding box center [431, 276] width 33 height 19
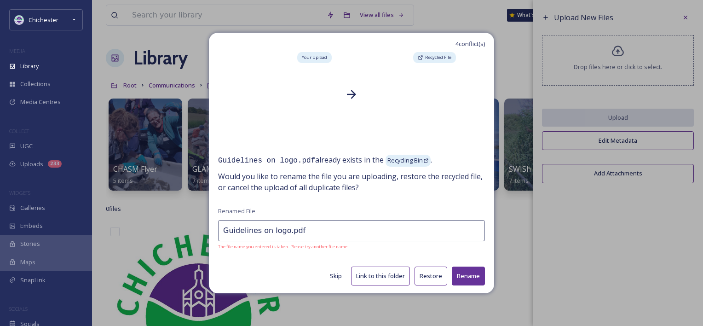
click at [423, 281] on button "Restore" at bounding box center [431, 276] width 33 height 19
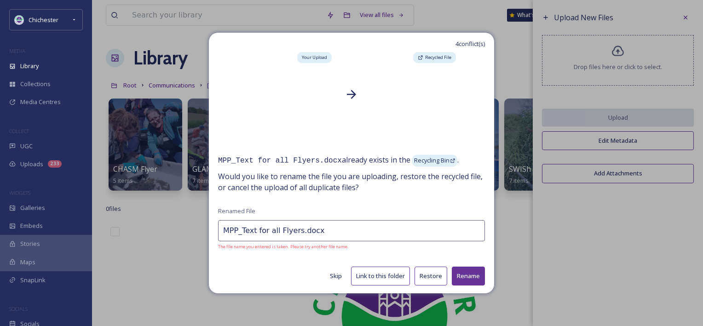
click at [415, 277] on button "Restore" at bounding box center [431, 276] width 33 height 19
type input "MPP_Text for banner.docx"
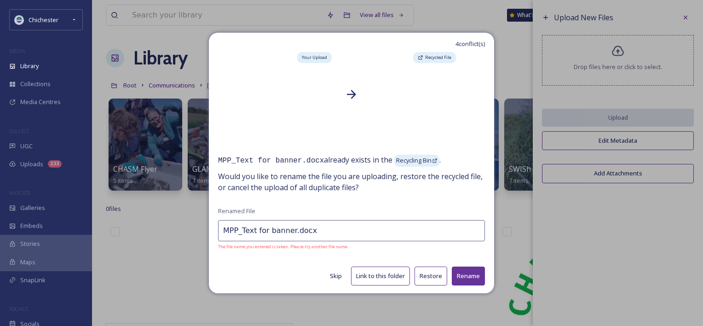
click at [422, 274] on button "Restore" at bounding box center [431, 276] width 33 height 19
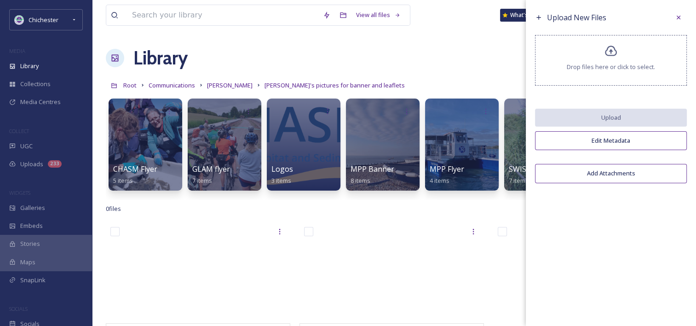
click at [486, 35] on div "View all files What's New Jack Innes Library Organise New Root Communications B…" at bounding box center [394, 274] width 604 height 548
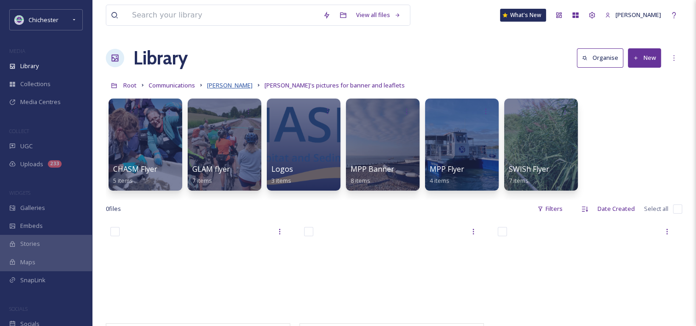
click at [220, 87] on span "Barry" at bounding box center [230, 85] width 46 height 8
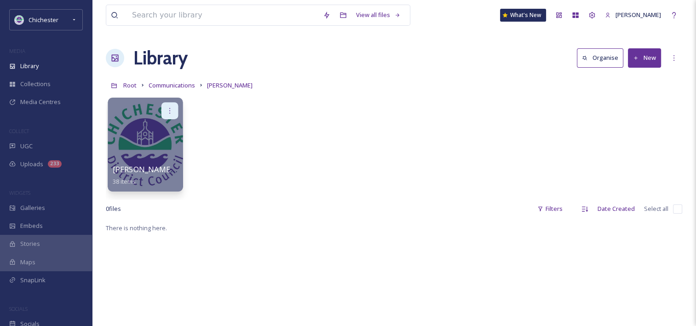
click at [171, 110] on icon at bounding box center [169, 110] width 7 height 7
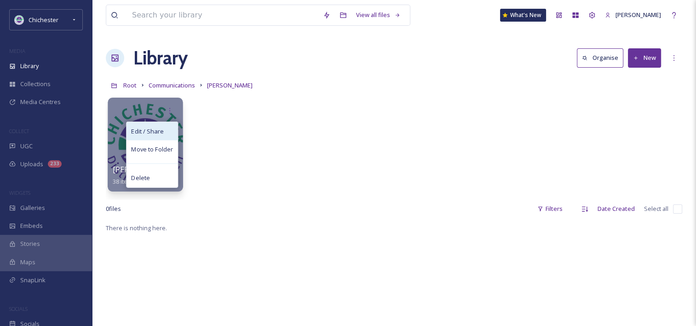
click at [163, 129] on div "Edit / Share" at bounding box center [152, 131] width 51 height 18
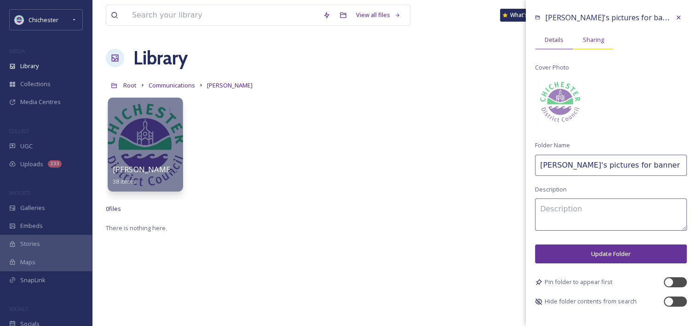
click at [595, 48] on div "Sharing" at bounding box center [594, 39] width 41 height 19
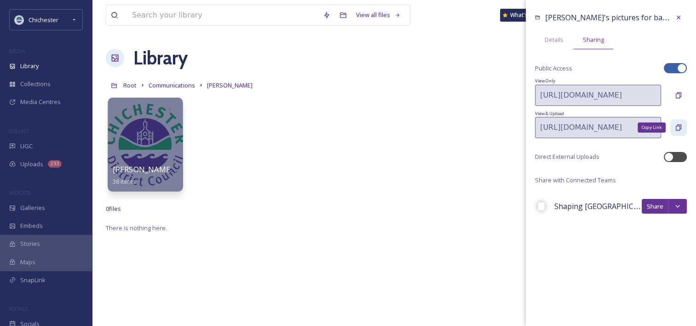
click at [678, 128] on icon at bounding box center [678, 127] width 7 height 7
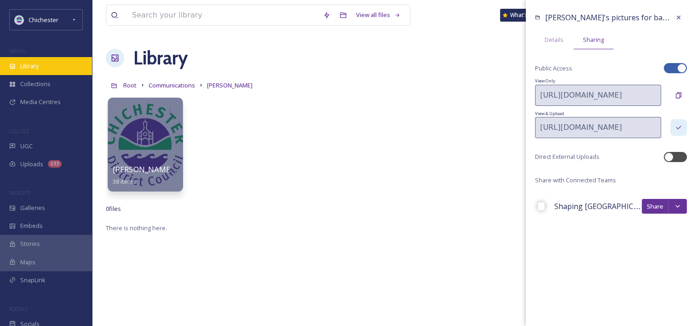
click at [39, 59] on div "Library" at bounding box center [46, 66] width 92 height 18
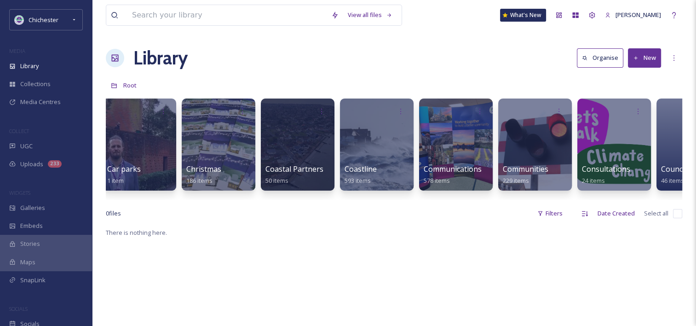
scroll to position [0, 206]
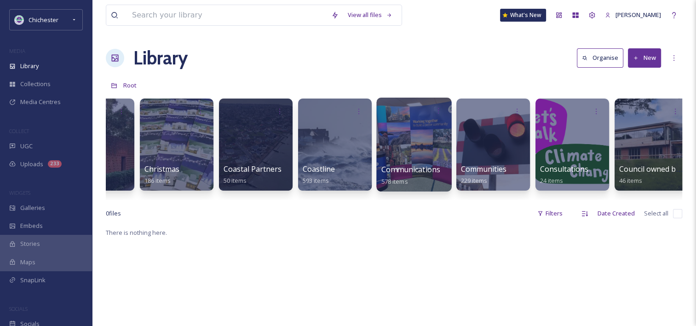
click at [418, 137] on div at bounding box center [414, 145] width 75 height 94
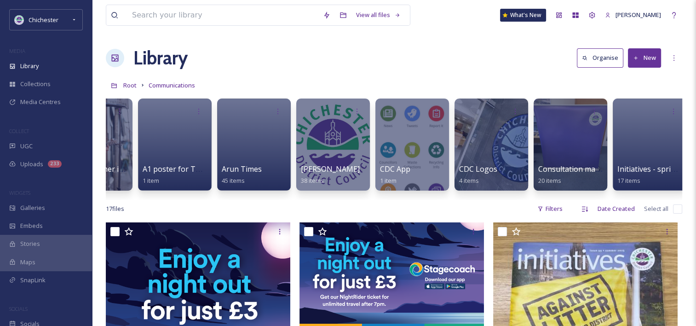
scroll to position [0, 163]
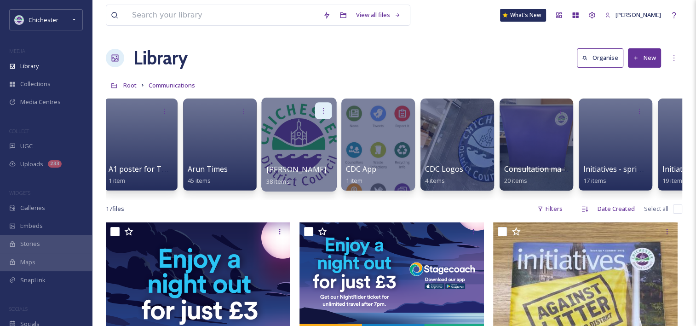
click at [324, 109] on icon at bounding box center [323, 110] width 7 height 7
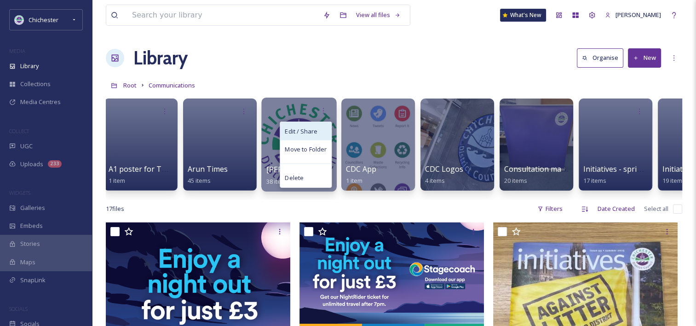
click at [307, 127] on span "Edit / Share" at bounding box center [301, 131] width 32 height 9
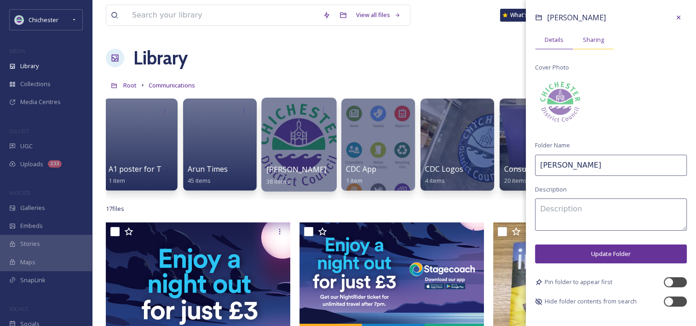
click at [597, 39] on span "Sharing" at bounding box center [593, 39] width 21 height 9
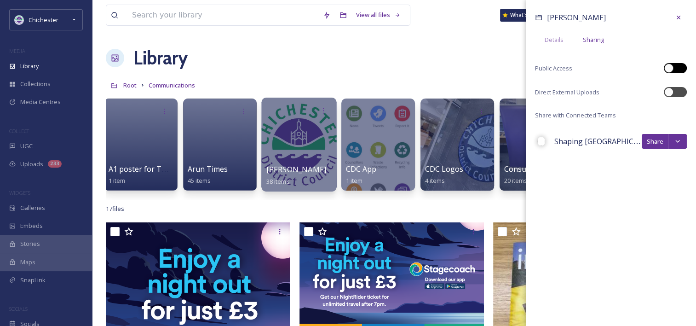
click at [672, 68] on div at bounding box center [669, 68] width 9 height 9
checkbox input "true"
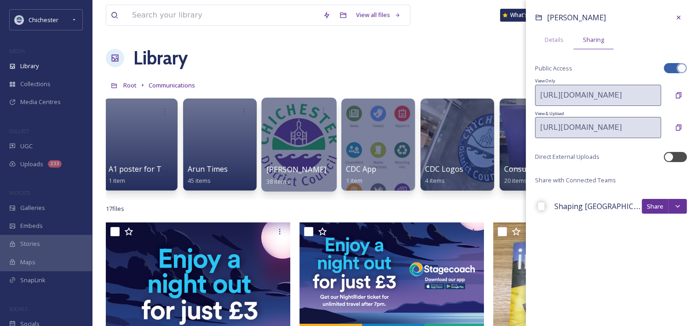
click at [306, 146] on div at bounding box center [298, 145] width 75 height 94
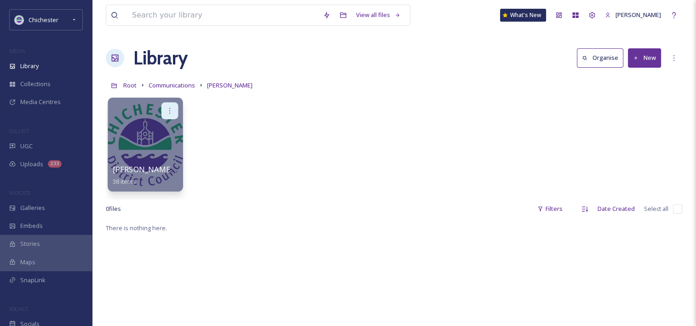
click at [173, 108] on icon at bounding box center [169, 110] width 7 height 7
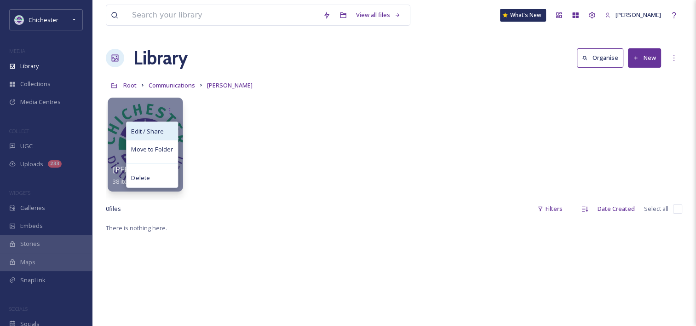
click at [151, 129] on span "Edit / Share" at bounding box center [147, 131] width 32 height 9
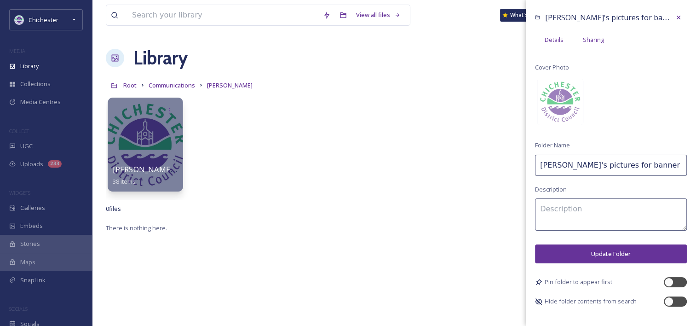
click at [605, 45] on div "Sharing" at bounding box center [594, 39] width 41 height 19
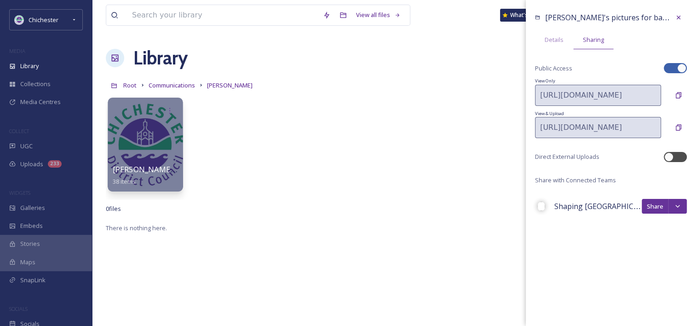
click at [138, 133] on div at bounding box center [145, 145] width 75 height 94
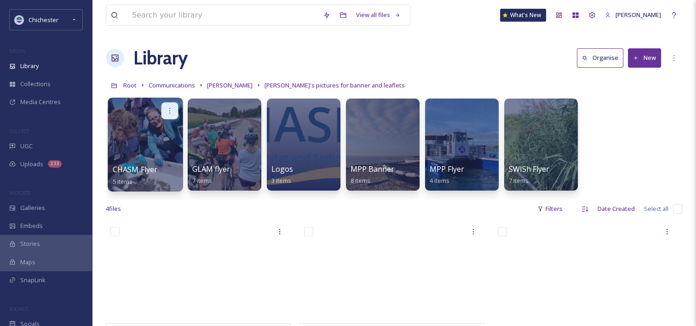
click at [173, 109] on icon at bounding box center [169, 110] width 7 height 7
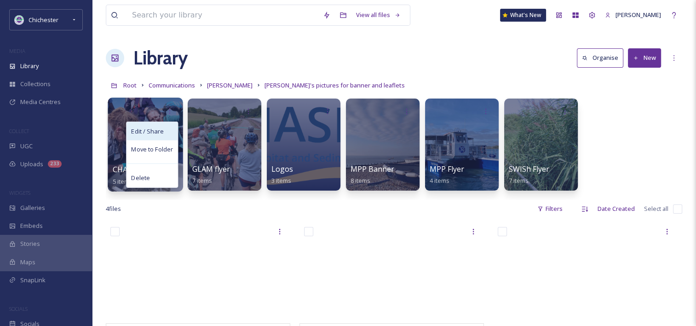
click at [171, 127] on div "Edit / Share" at bounding box center [152, 131] width 51 height 18
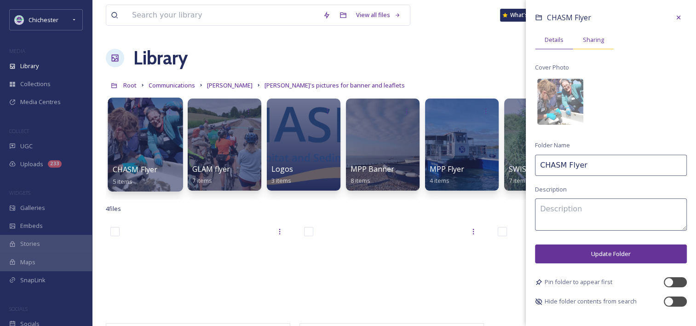
click at [591, 38] on span "Sharing" at bounding box center [593, 39] width 21 height 9
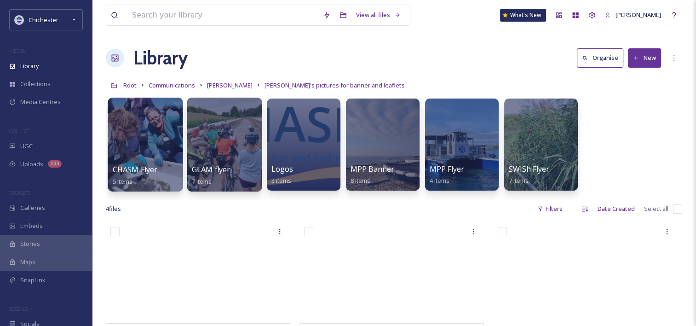
click at [221, 131] on div at bounding box center [224, 145] width 75 height 94
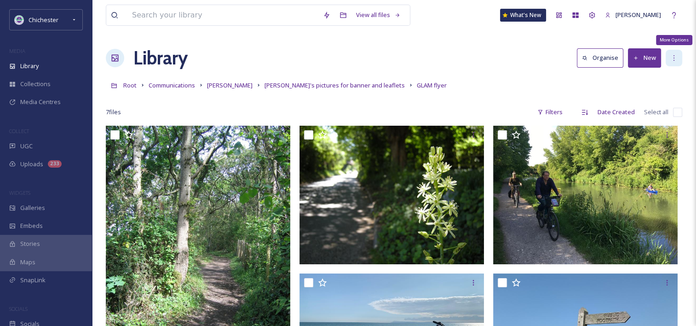
click at [668, 55] on div "More Options" at bounding box center [674, 58] width 17 height 17
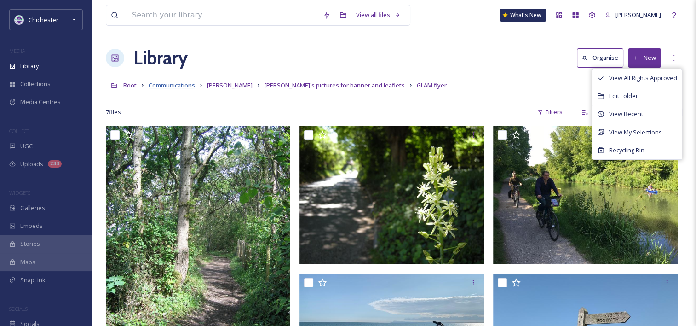
click at [185, 85] on span "Communications" at bounding box center [172, 85] width 46 height 8
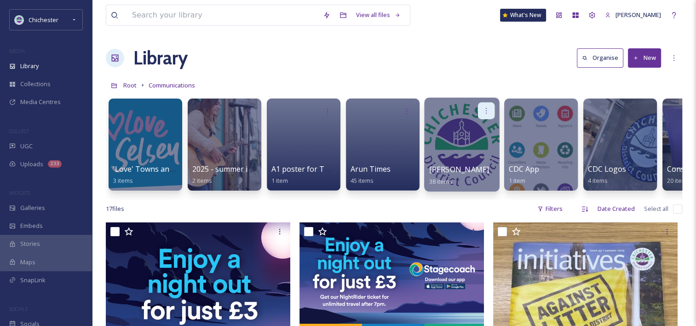
click at [490, 109] on div at bounding box center [486, 110] width 17 height 17
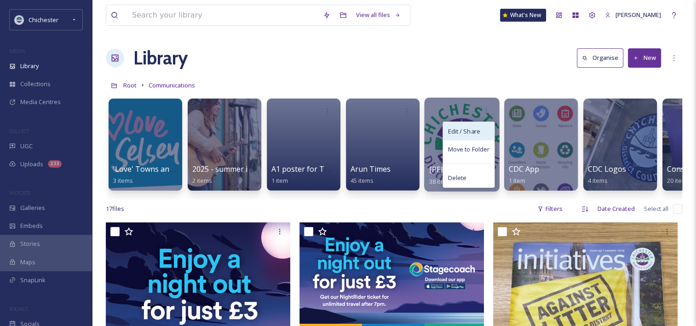
click at [479, 128] on span "Edit / Share" at bounding box center [464, 131] width 32 height 9
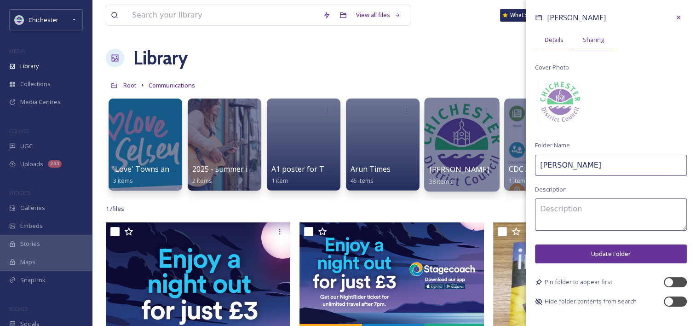
click at [591, 36] on span "Sharing" at bounding box center [593, 39] width 21 height 9
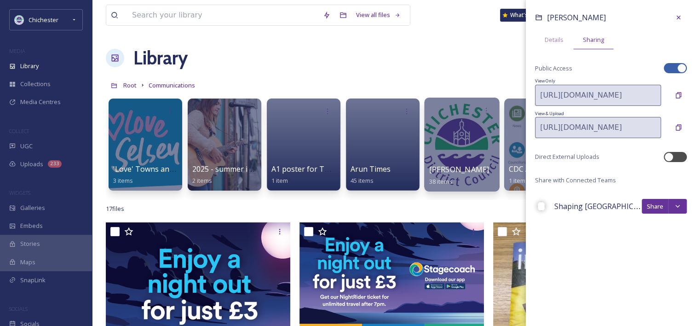
click at [673, 70] on div at bounding box center [671, 68] width 6 height 5
checkbox input "false"
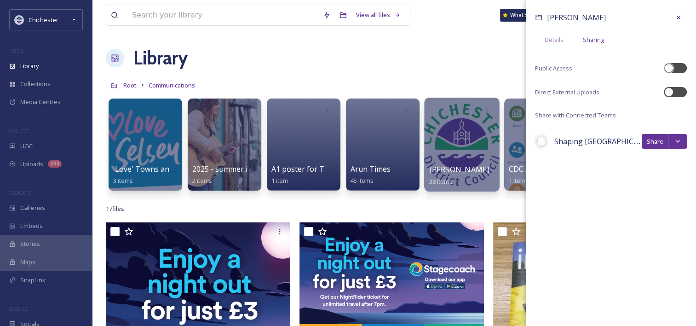
click at [461, 157] on div at bounding box center [461, 145] width 75 height 94
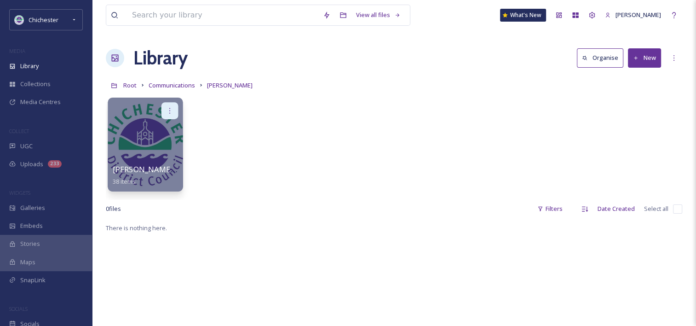
click at [175, 109] on div at bounding box center [170, 110] width 17 height 17
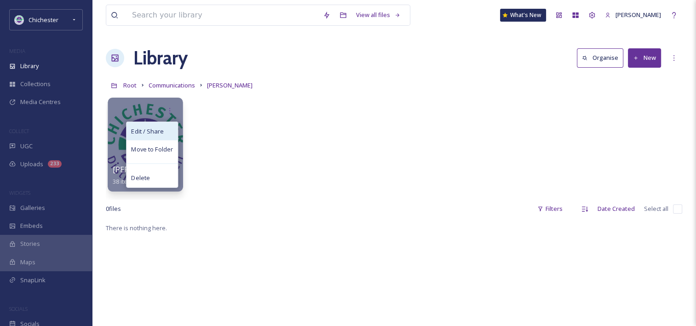
click at [171, 133] on div "Edit / Share" at bounding box center [152, 131] width 51 height 18
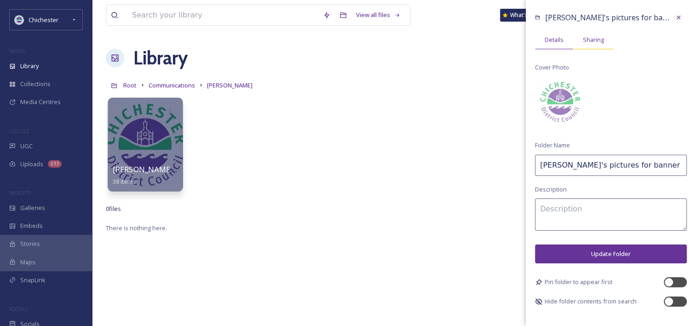
click at [596, 45] on div "Sharing" at bounding box center [594, 39] width 41 height 19
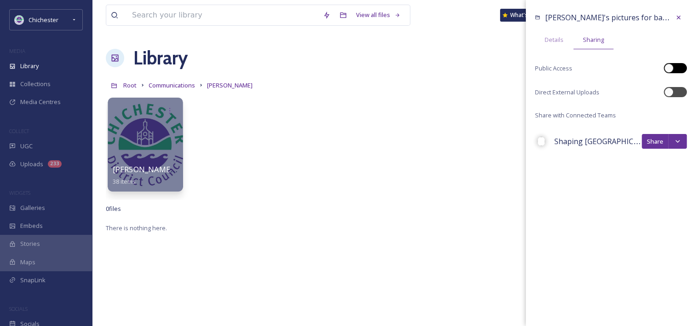
click at [678, 64] on div at bounding box center [675, 68] width 23 height 10
checkbox input "true"
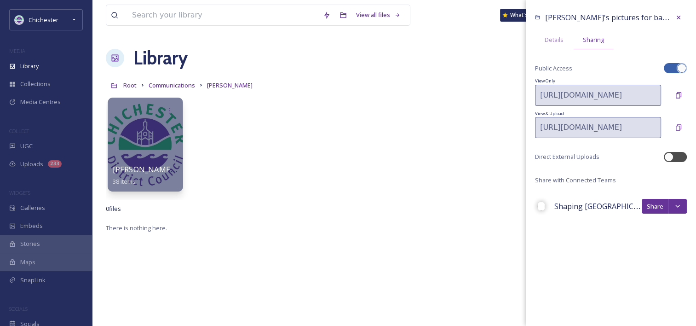
click at [155, 134] on div at bounding box center [145, 145] width 75 height 94
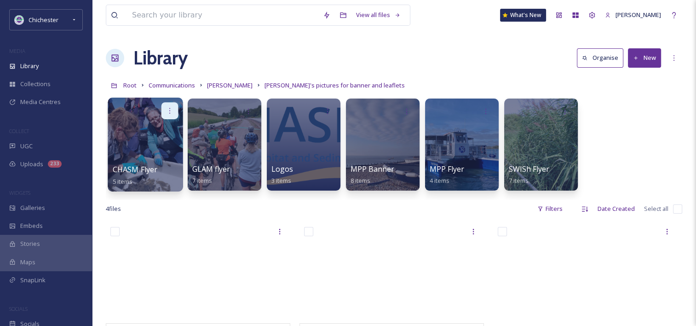
click at [170, 102] on div at bounding box center [170, 110] width 17 height 17
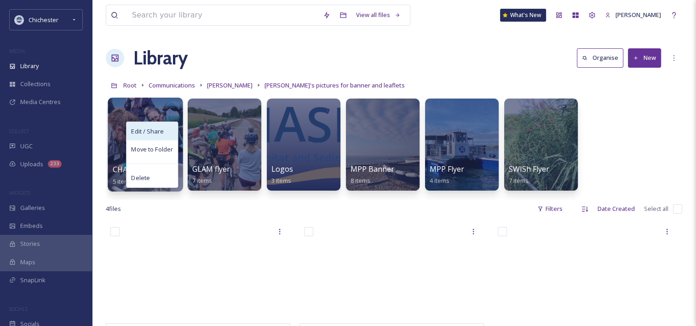
click at [166, 128] on div "Edit / Share" at bounding box center [152, 131] width 51 height 18
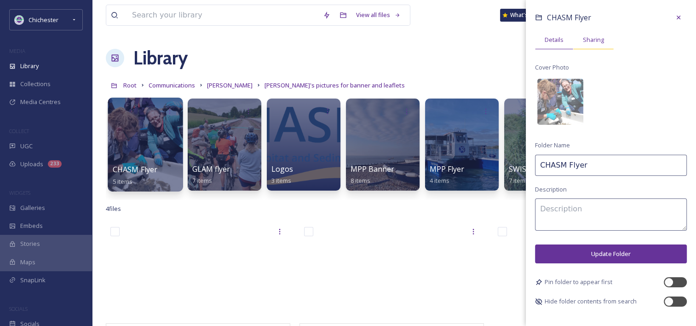
click at [596, 44] on div "Sharing" at bounding box center [594, 39] width 41 height 19
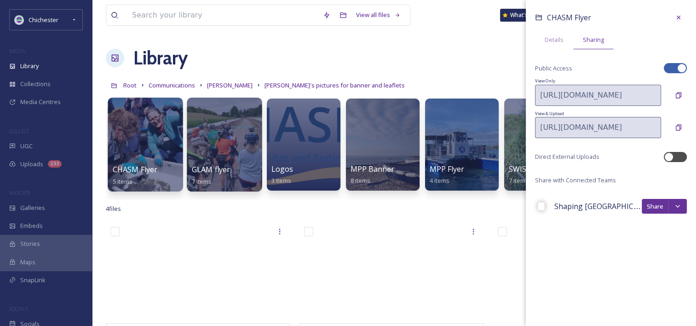
click at [214, 140] on div at bounding box center [224, 145] width 75 height 94
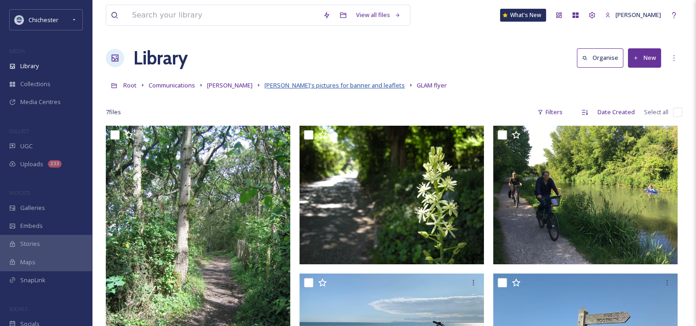
click at [304, 87] on span "[PERSON_NAME]'s pictures for banner and leaflets" at bounding box center [335, 85] width 140 height 8
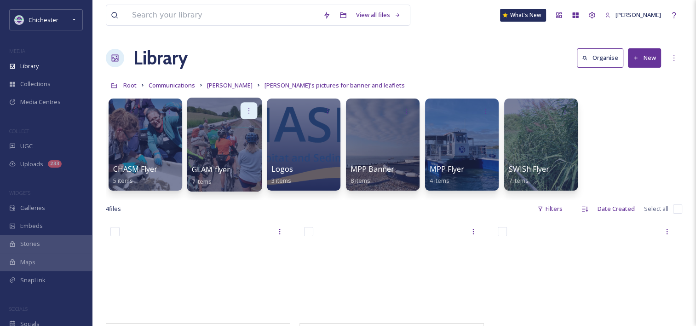
click at [244, 111] on div at bounding box center [249, 110] width 17 height 17
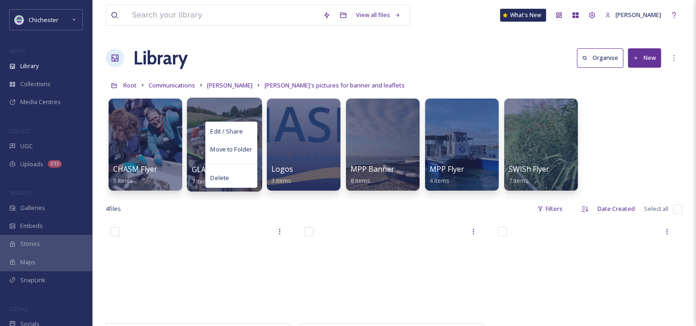
drag, startPoint x: 238, startPoint y: 127, endPoint x: 258, endPoint y: 130, distance: 19.5
click at [238, 128] on span "Edit / Share" at bounding box center [226, 131] width 32 height 9
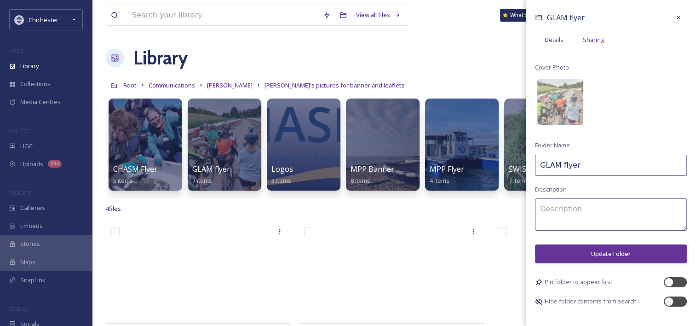
click at [602, 44] on div "Sharing" at bounding box center [594, 39] width 41 height 19
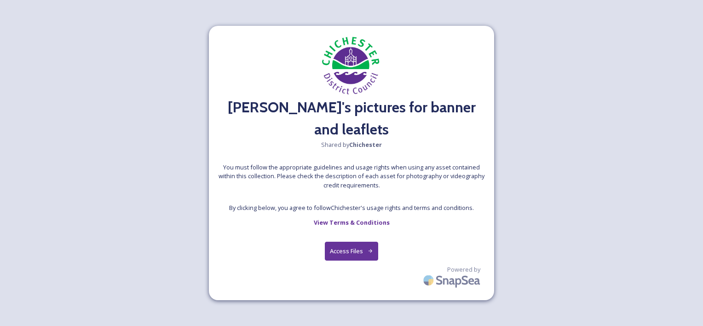
click at [345, 242] on button "Access Files" at bounding box center [352, 251] width 54 height 19
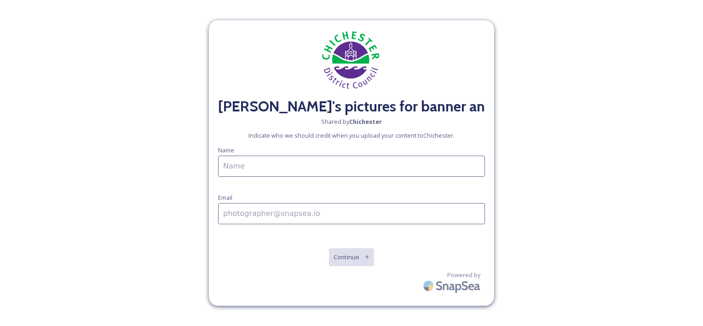
click at [276, 166] on input at bounding box center [351, 166] width 267 height 21
type input "[PERSON_NAME]"
click at [254, 218] on input at bounding box center [351, 213] width 267 height 21
click at [236, 216] on input at bounding box center [351, 213] width 267 height 21
type input "[EMAIL_ADDRESS][DOMAIN_NAME]"
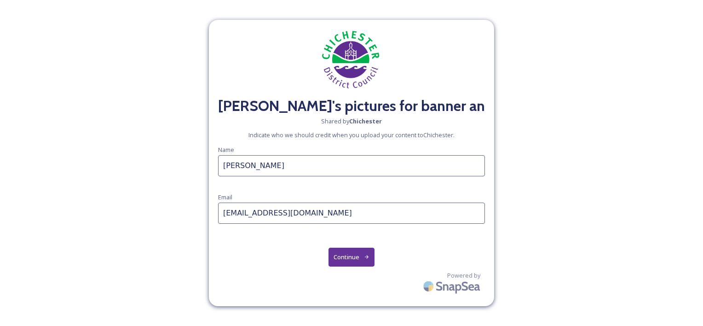
click at [350, 254] on button "Continue" at bounding box center [352, 257] width 46 height 19
